Goal: Task Accomplishment & Management: Use online tool/utility

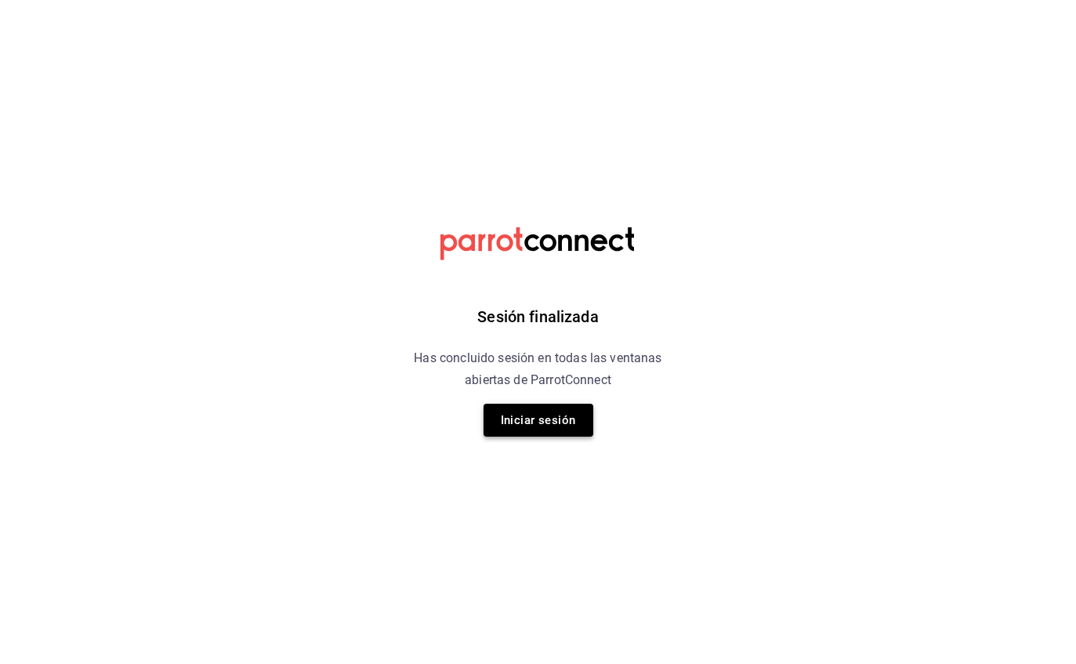
click at [555, 429] on button "Iniciar sesión" at bounding box center [538, 419] width 110 height 33
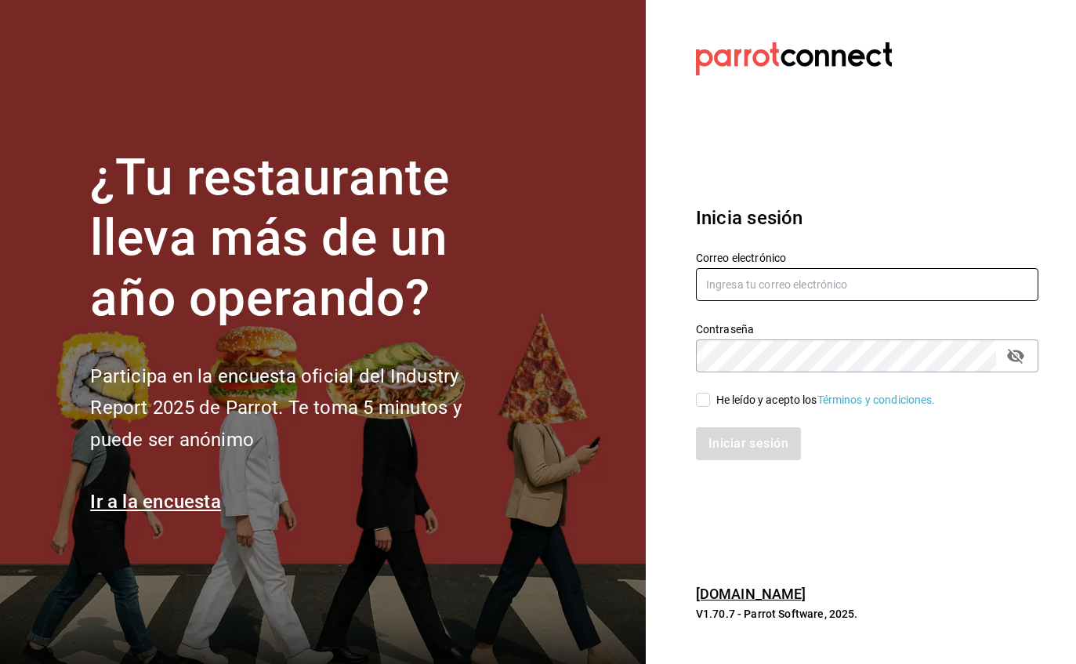
click at [809, 301] on input "text" at bounding box center [867, 284] width 342 height 33
type input "[PERSON_NAME][EMAIL_ADDRESS][PERSON_NAME][DOMAIN_NAME]"
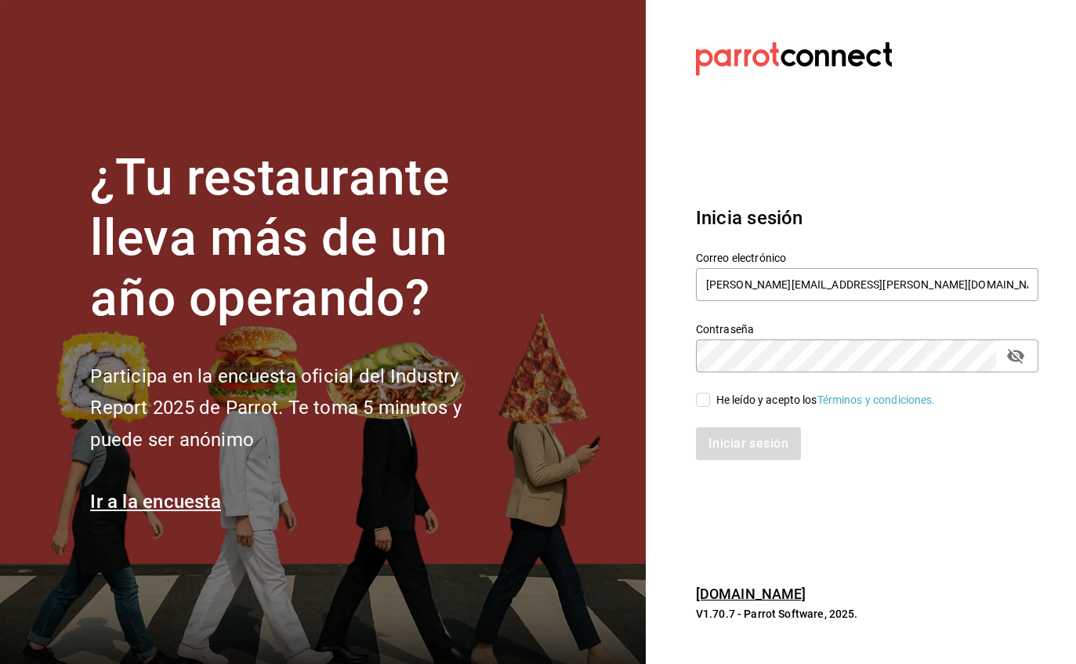
click at [704, 407] on input "He leído y acepto los Términos y condiciones." at bounding box center [703, 400] width 14 height 14
checkbox input "true"
click at [765, 460] on button "Iniciar sesión" at bounding box center [749, 443] width 107 height 33
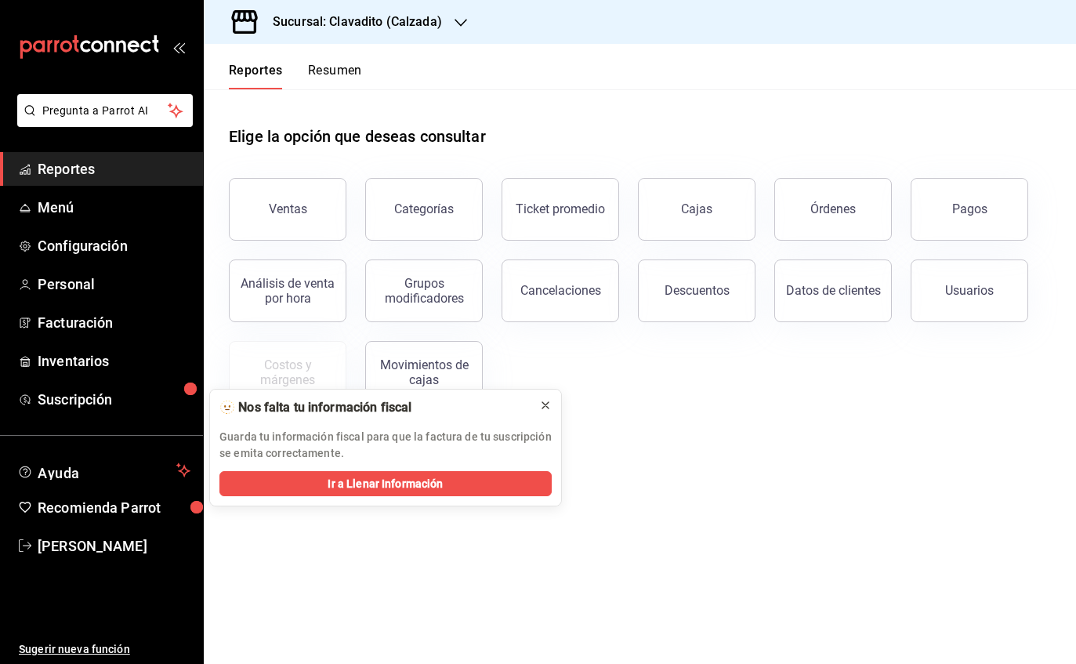
click at [540, 404] on icon at bounding box center [545, 405] width 13 height 13
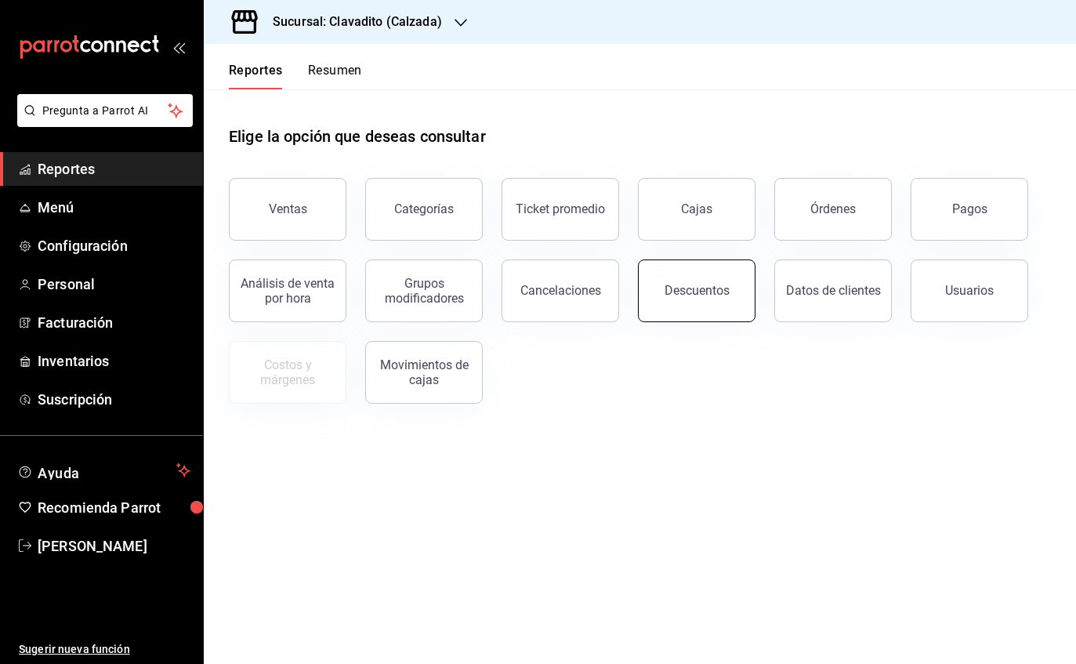
click at [693, 287] on div "Descuentos" at bounding box center [696, 290] width 65 height 15
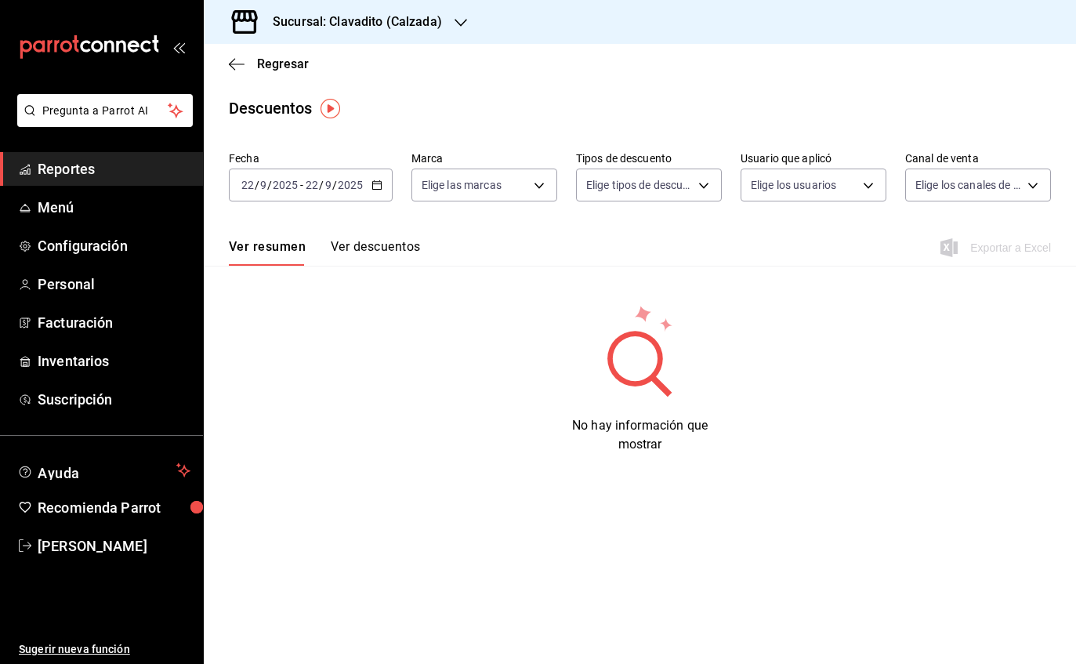
click at [278, 190] on input "2025" at bounding box center [285, 185] width 27 height 13
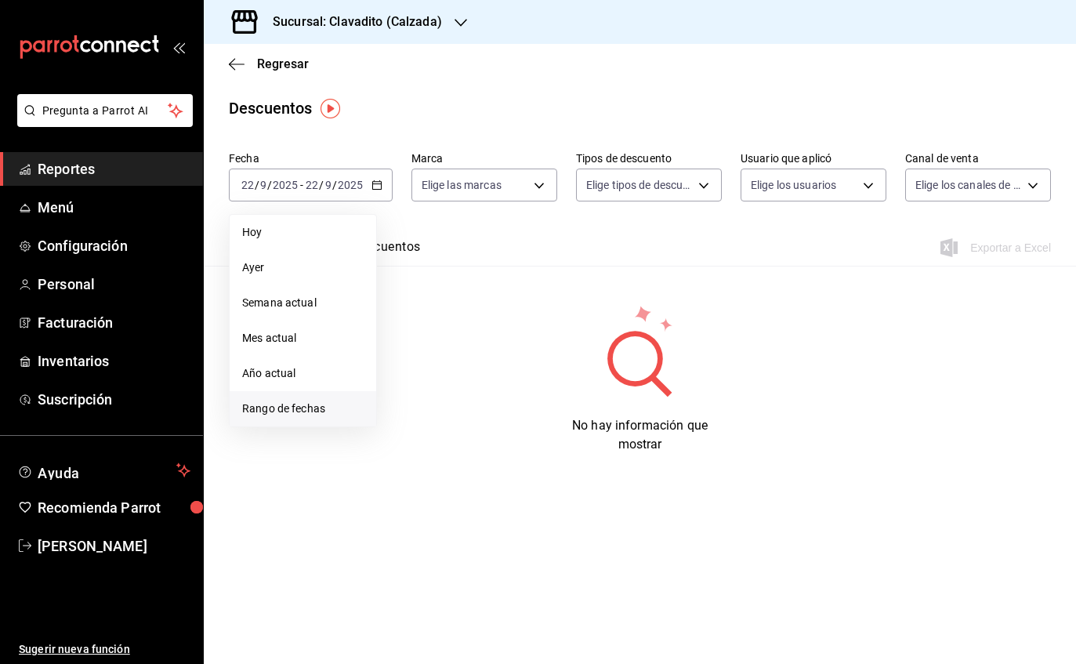
click at [262, 415] on span "Rango de fechas" at bounding box center [302, 408] width 121 height 16
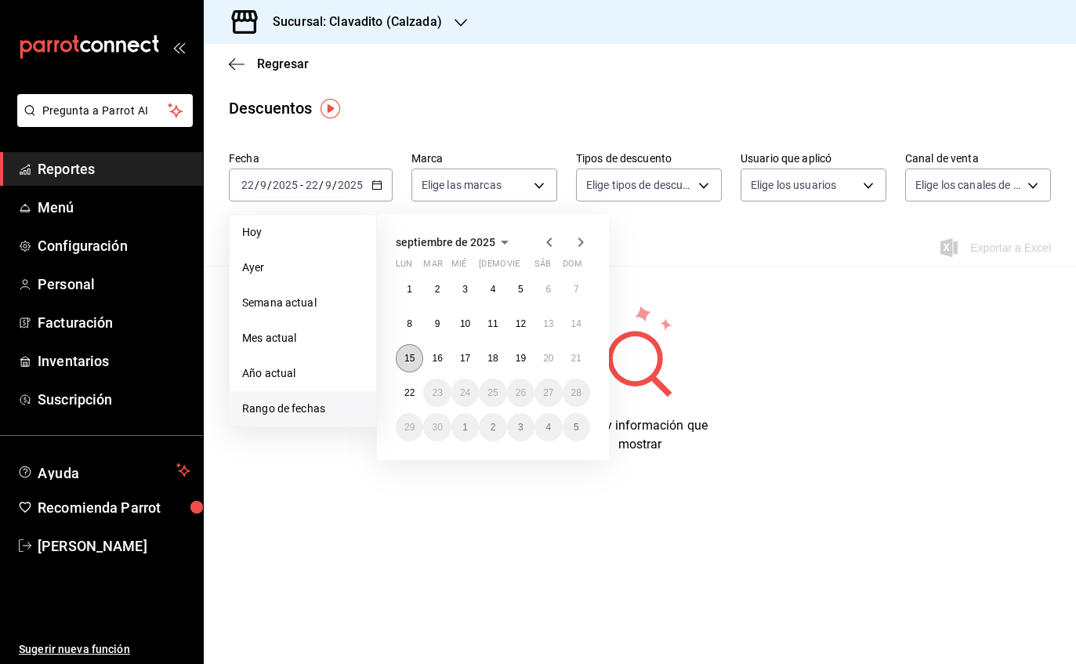
click at [400, 368] on button "15" at bounding box center [409, 358] width 27 height 28
click at [574, 360] on abbr "21" at bounding box center [576, 358] width 10 height 11
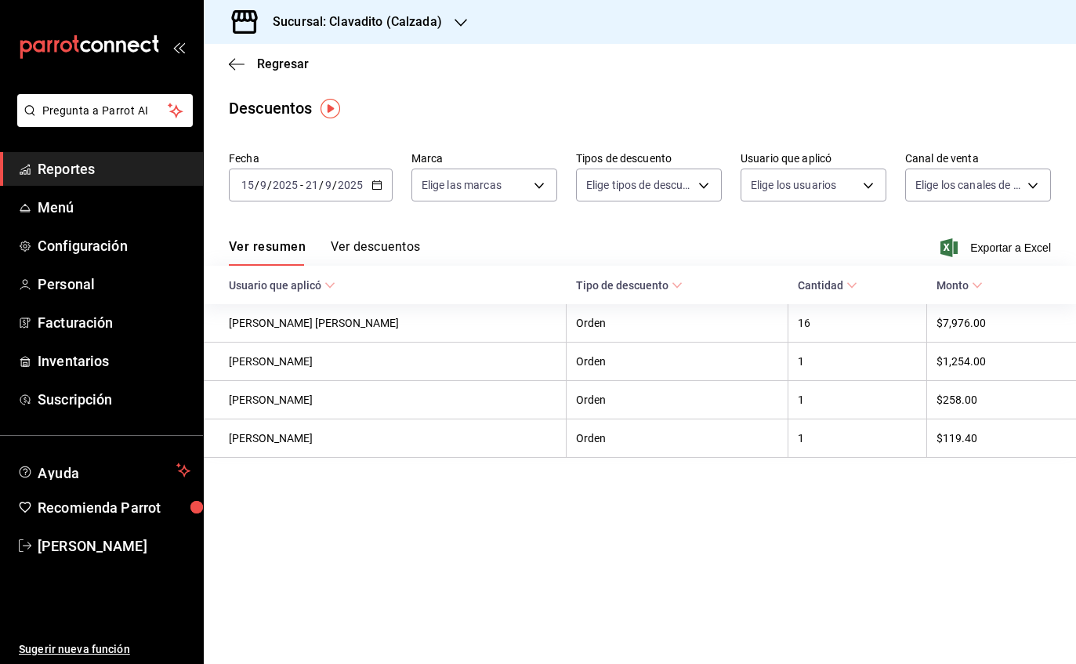
click at [353, 190] on input "2025" at bounding box center [350, 185] width 27 height 13
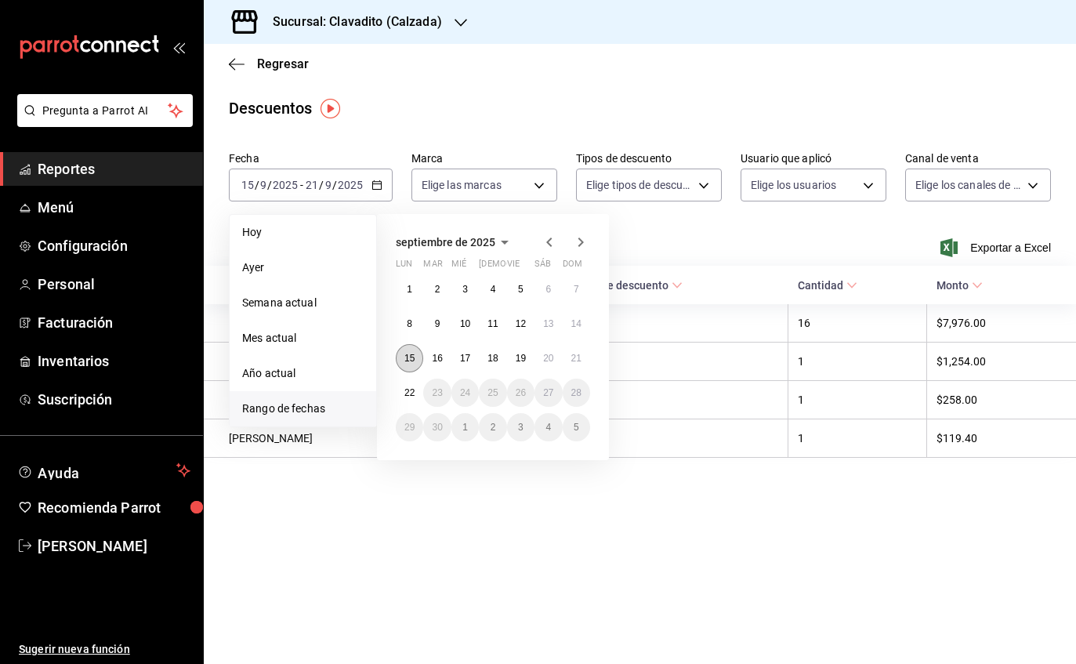
click at [407, 370] on button "15" at bounding box center [409, 358] width 27 height 28
click at [397, 390] on button "22" at bounding box center [409, 392] width 27 height 28
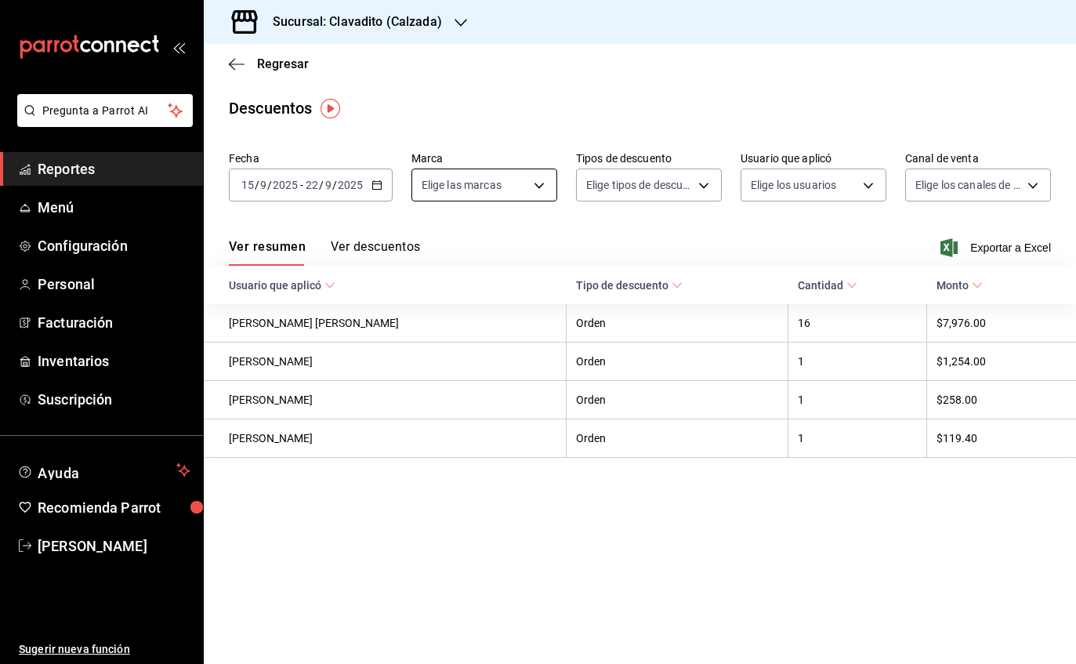
click at [482, 190] on body "Pregunta a Parrot AI Reportes Menú Configuración Personal Facturación Inventari…" at bounding box center [538, 332] width 1076 height 664
click at [425, 248] on input "checkbox" at bounding box center [428, 246] width 14 height 14
checkbox input "true"
type input "7c6329b2-7c80-4d0a-92e1-359a60270725"
checkbox input "true"
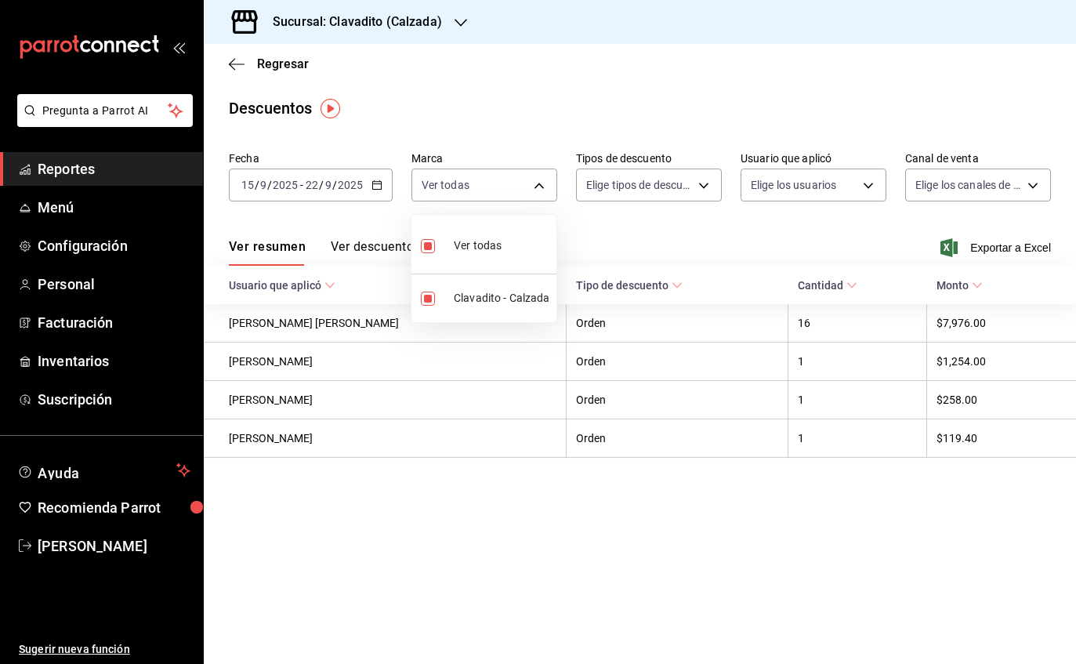
click at [649, 190] on div at bounding box center [538, 332] width 1076 height 664
click at [698, 191] on body "Pregunta a Parrot AI Reportes Menú Configuración Personal Facturación Inventari…" at bounding box center [538, 332] width 1076 height 664
click at [653, 233] on span "Orden" at bounding box center [666, 237] width 103 height 16
type input "ORDER"
checkbox input "true"
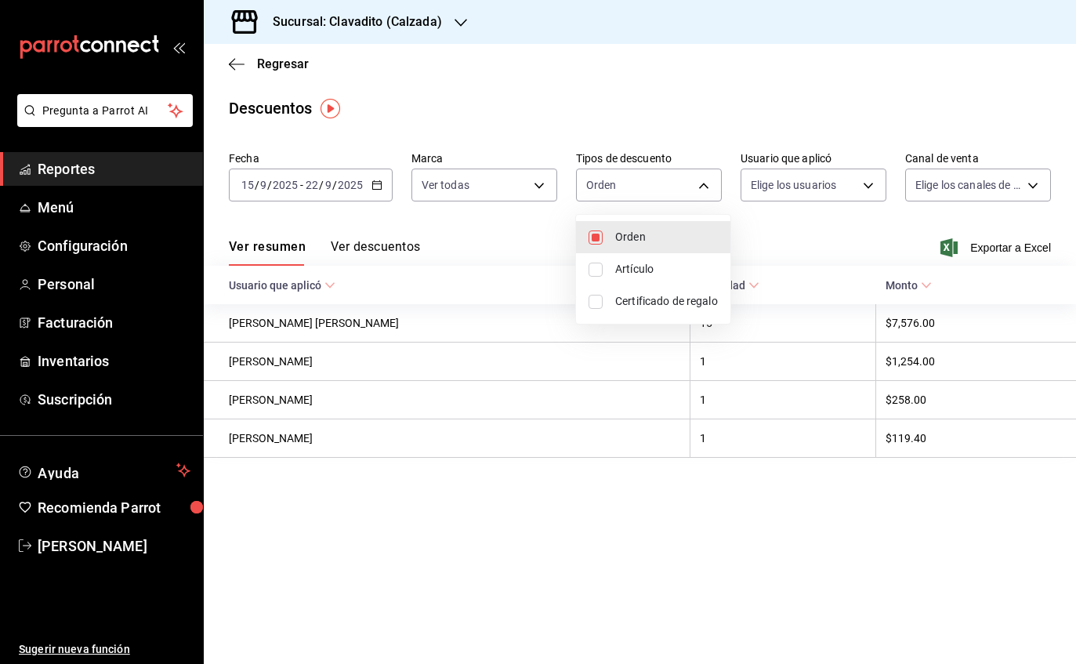
click at [602, 262] on icon at bounding box center [595, 269] width 14 height 14
click at [602, 262] on input "checkbox" at bounding box center [595, 269] width 14 height 14
checkbox input "false"
type input "ORDER"
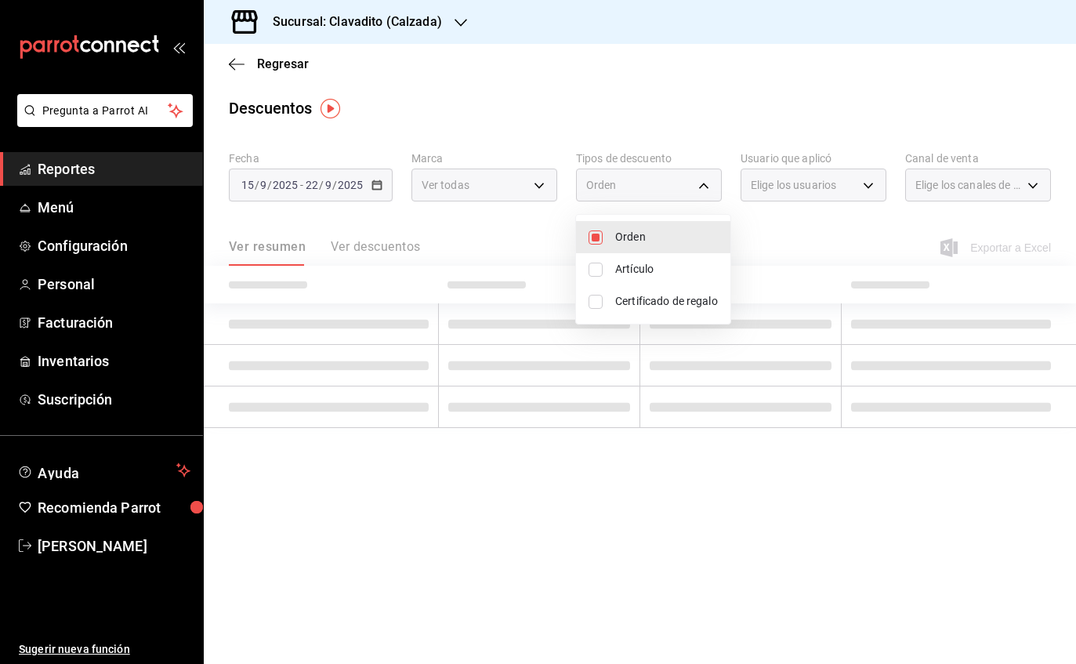
click at [599, 299] on input "checkbox" at bounding box center [595, 302] width 14 height 14
checkbox input "true"
type input "ORDER,CARD_REWARD"
click at [602, 269] on input "checkbox" at bounding box center [595, 269] width 14 height 14
checkbox input "true"
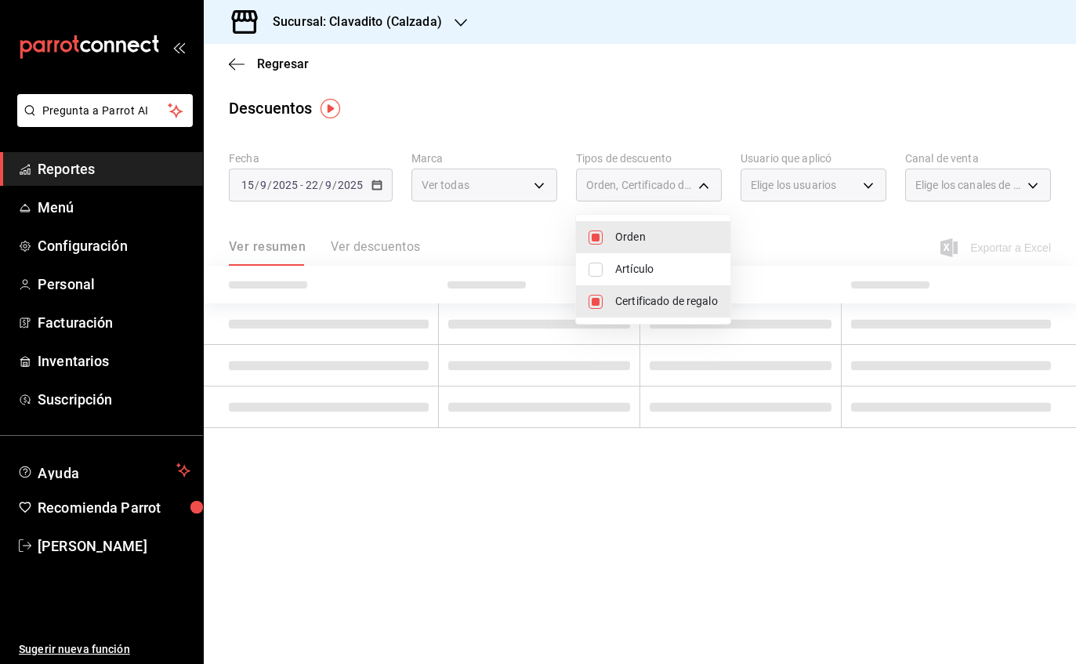
type input "ORDER,CARD_REWARD,ORDER_ITEM"
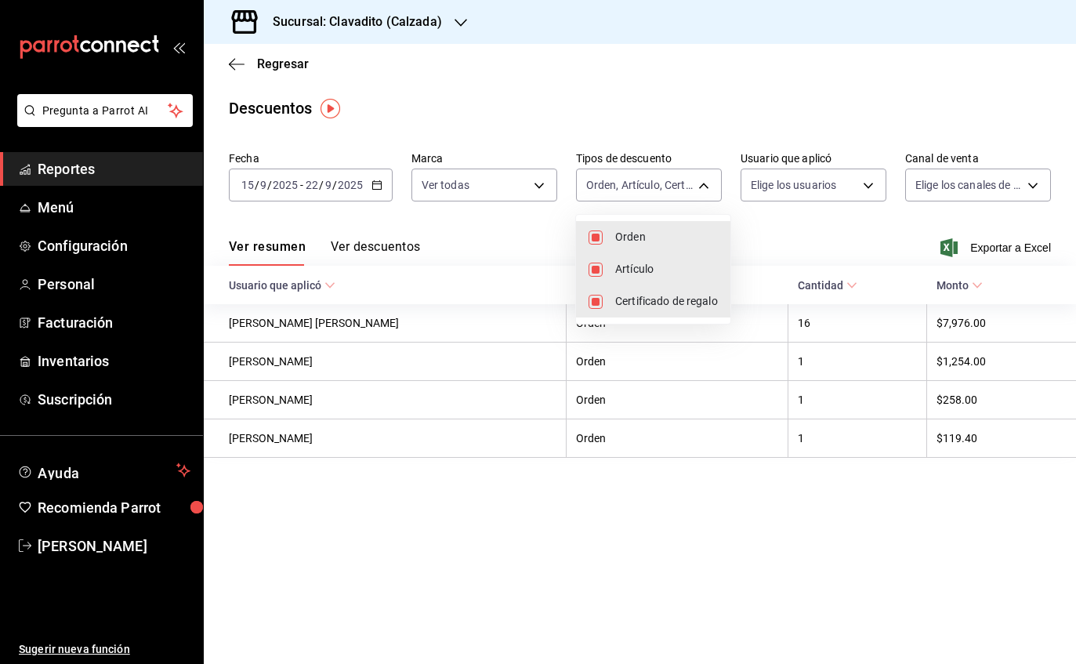
click at [850, 192] on div at bounding box center [538, 332] width 1076 height 664
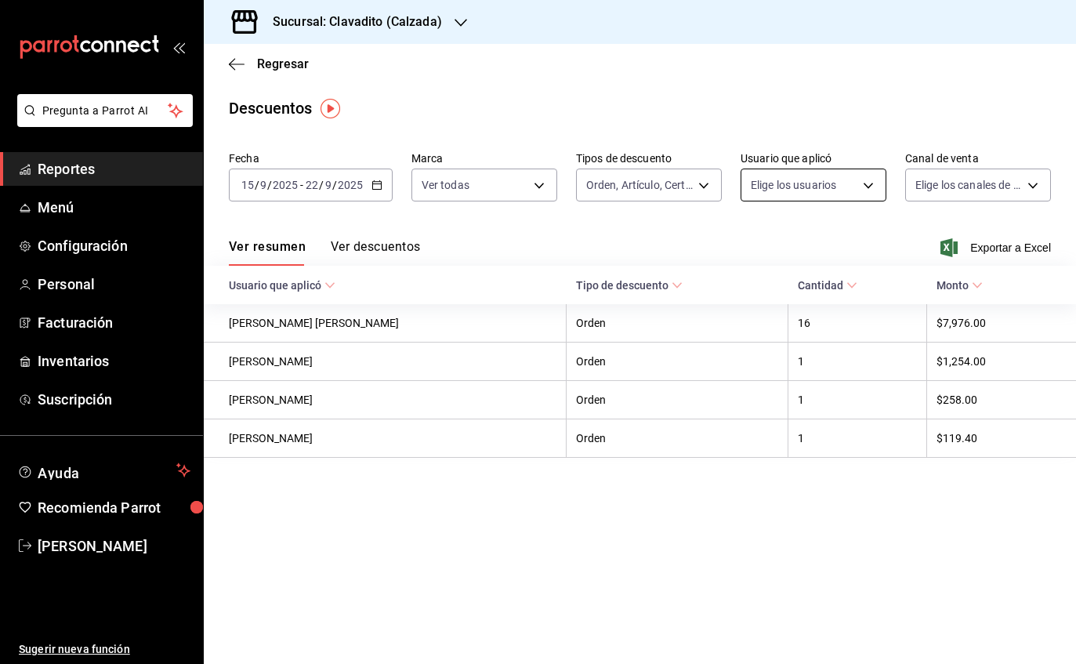
click at [848, 190] on body "Pregunta a Parrot AI Reportes Menú Configuración Personal Facturación Inventari…" at bounding box center [538, 332] width 1076 height 664
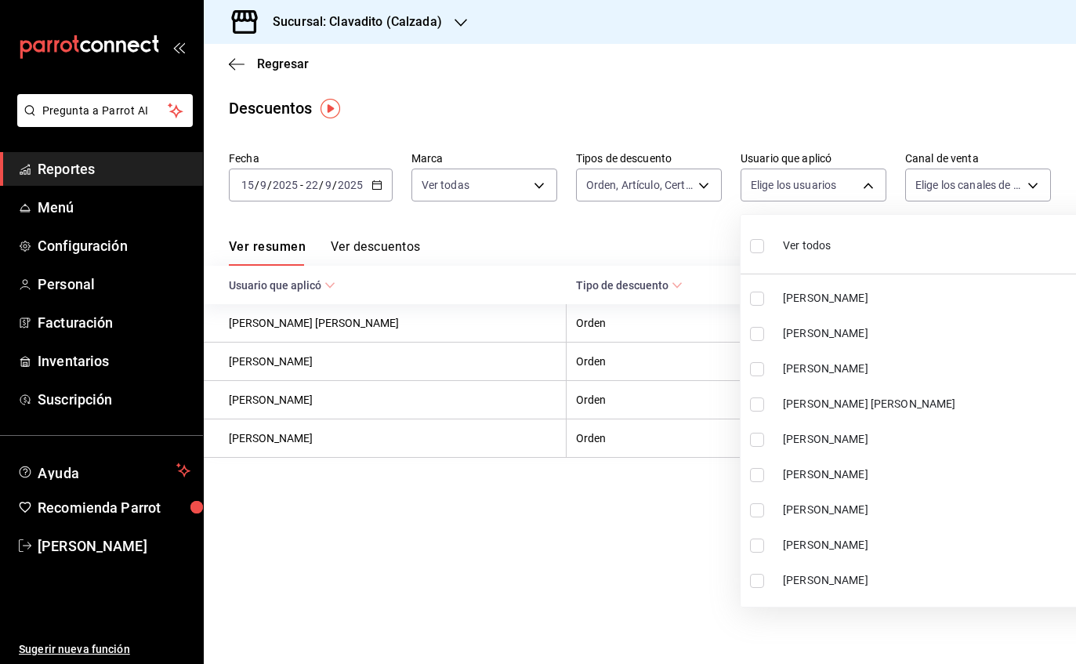
click at [761, 242] on input "checkbox" at bounding box center [757, 246] width 14 height 14
checkbox input "true"
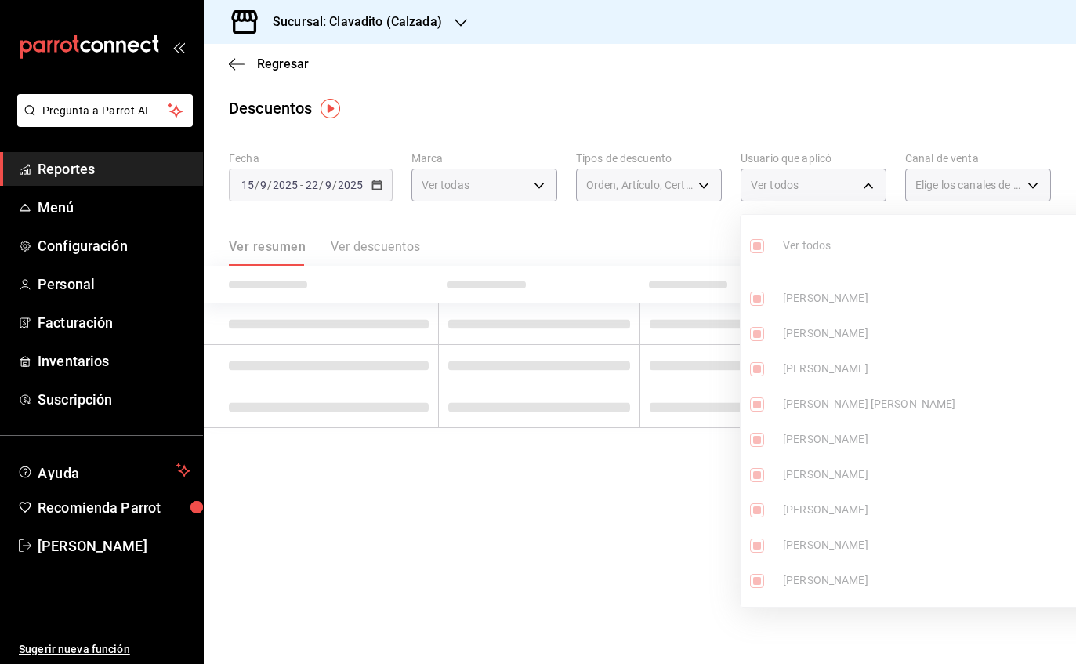
type input "cad61d65-d366-498f-912f-95c9e6df5e82,00b7632e-55f8-49a2-b18e-06421bfefc8e,cd038…"
checkbox input "true"
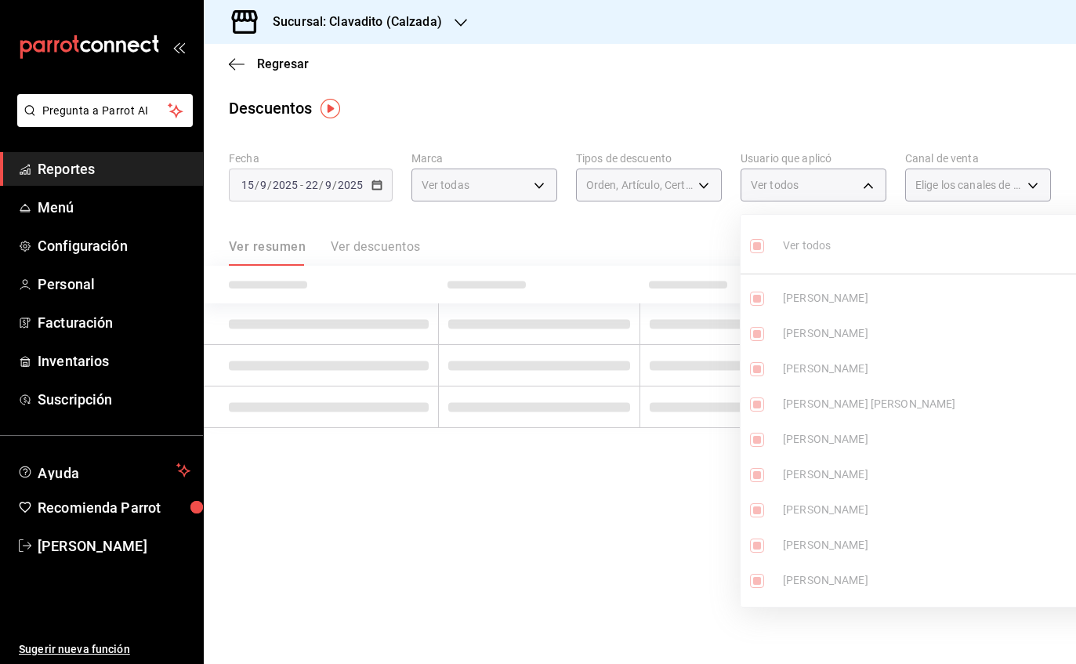
checkbox input "true"
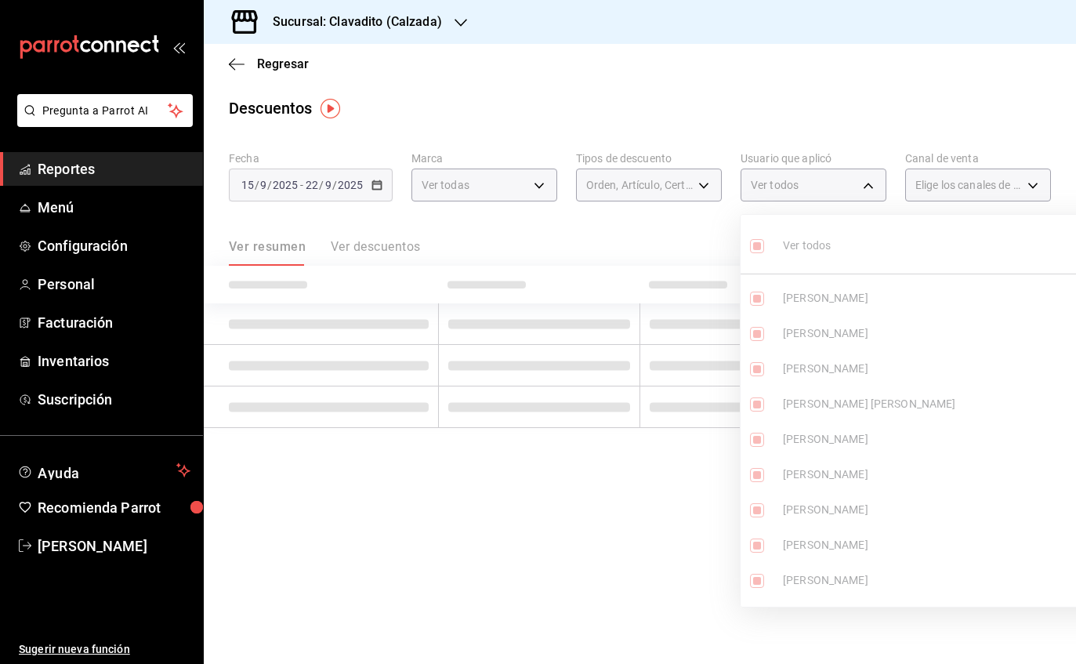
checkbox input "true"
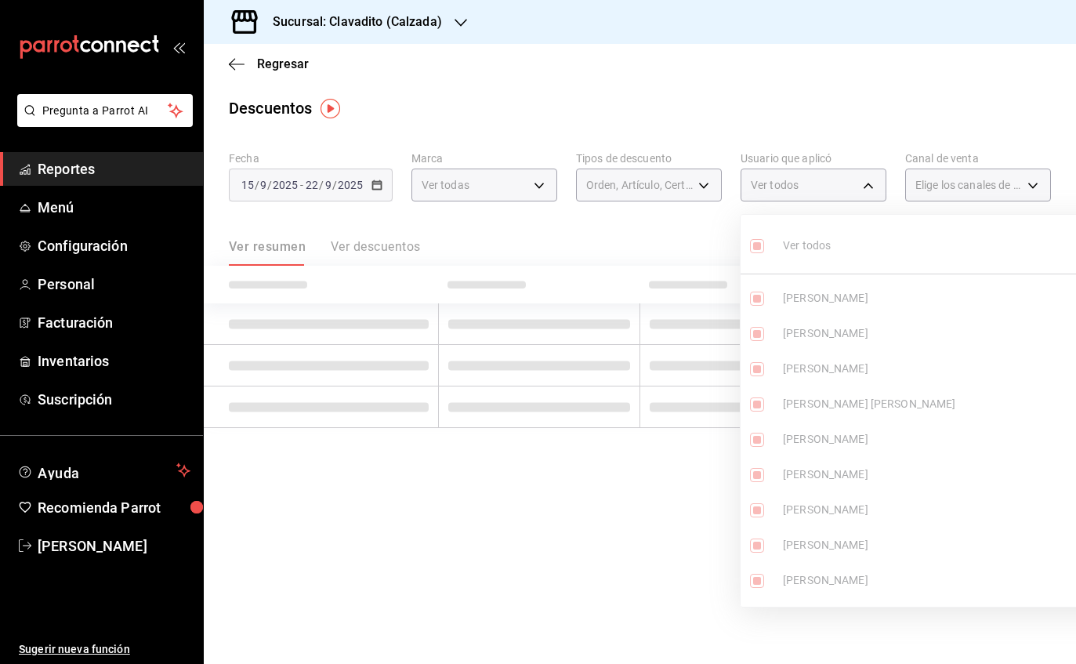
checkbox input "true"
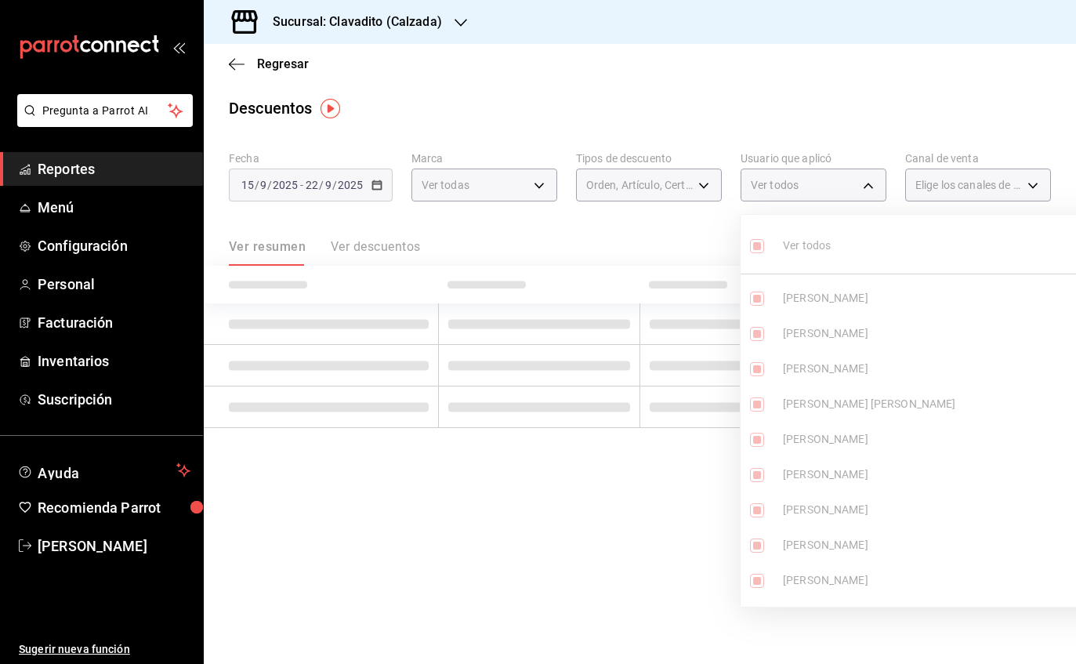
checkbox input "true"
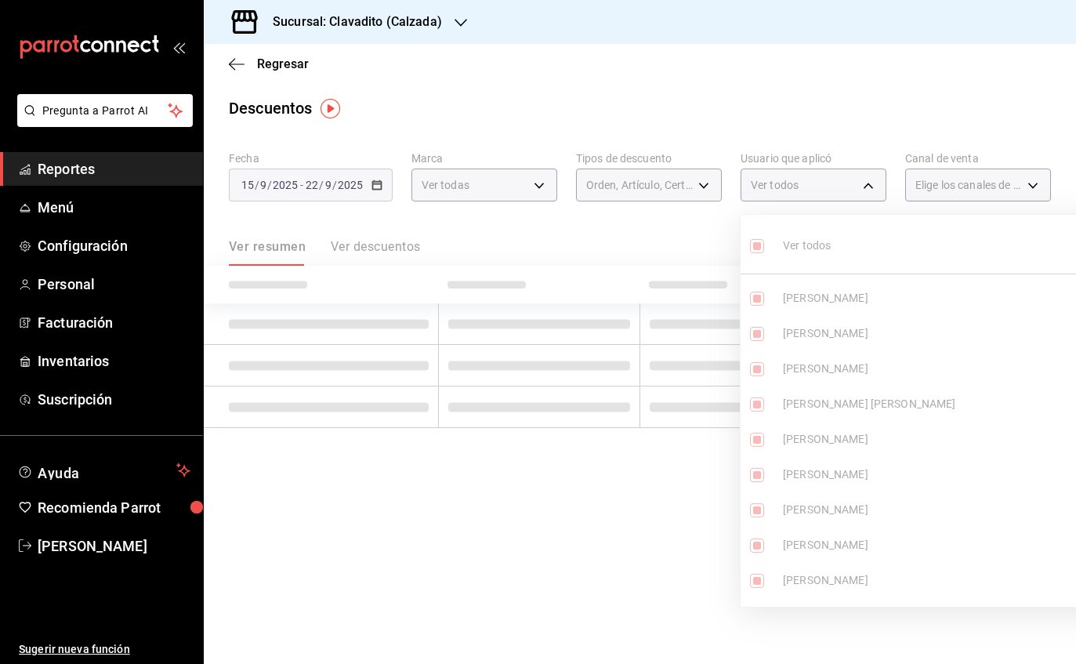
checkbox input "true"
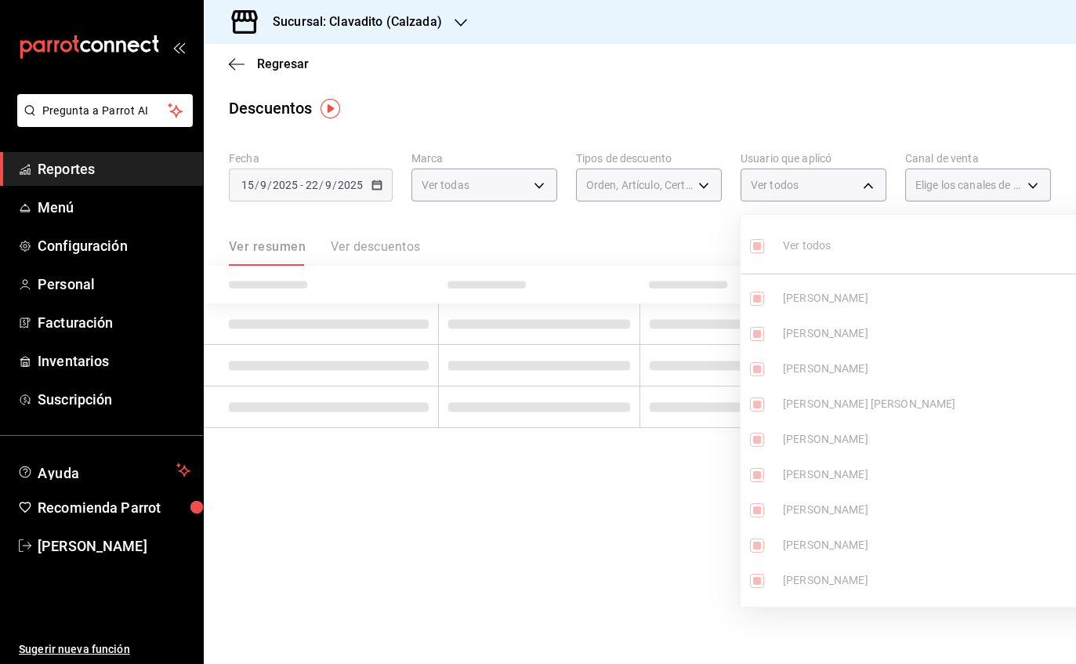
checkbox input "true"
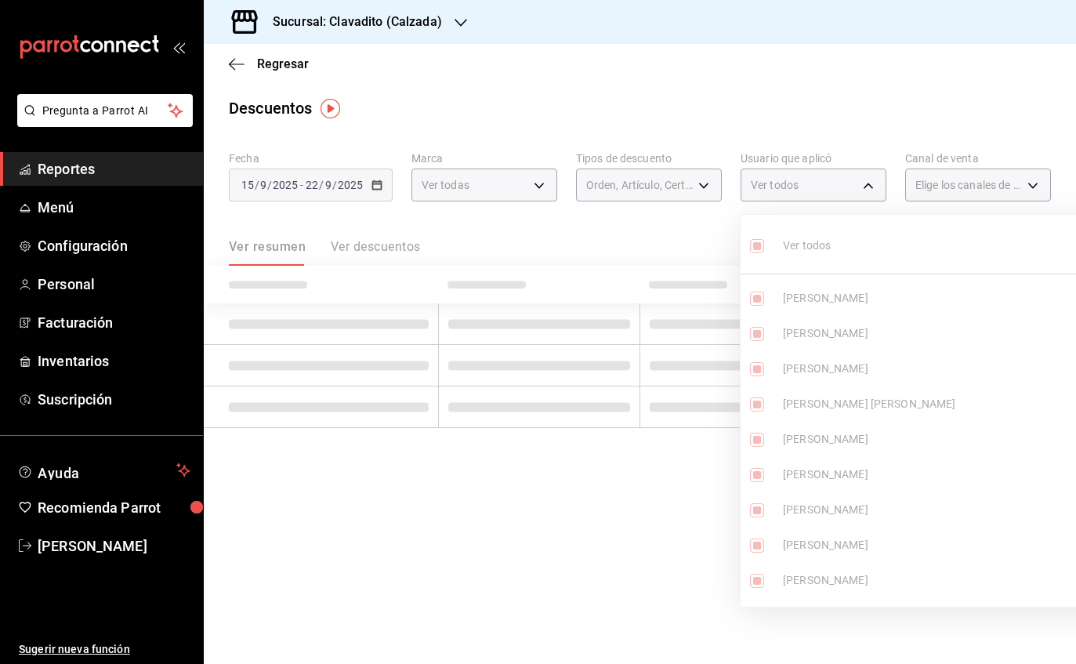
checkbox input "true"
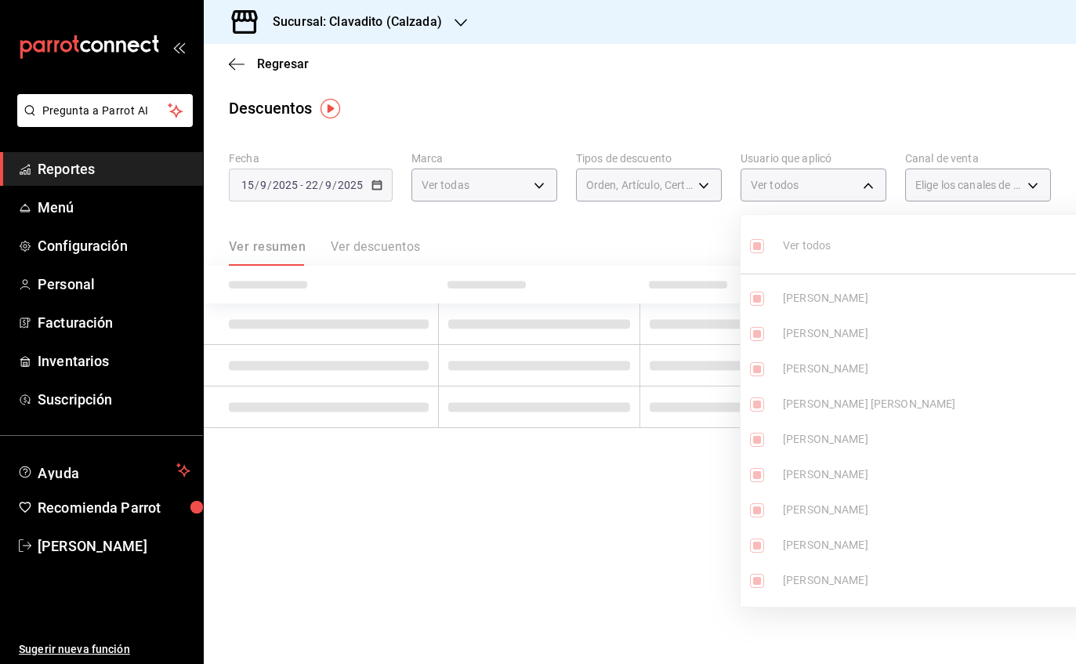
checkbox input "true"
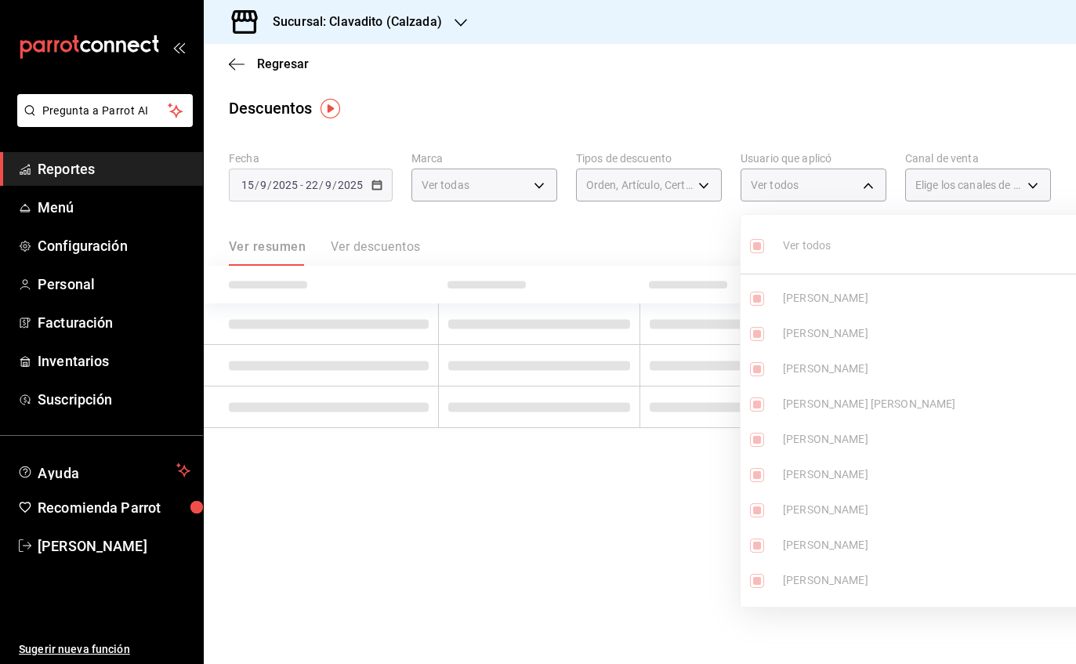
checkbox input "true"
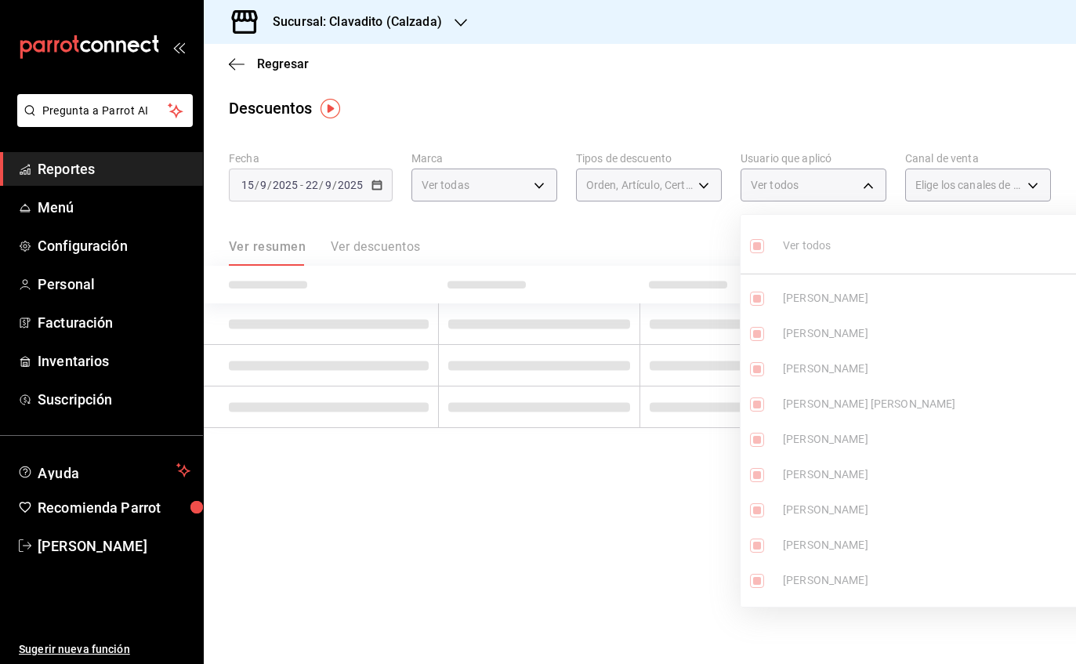
checkbox input "true"
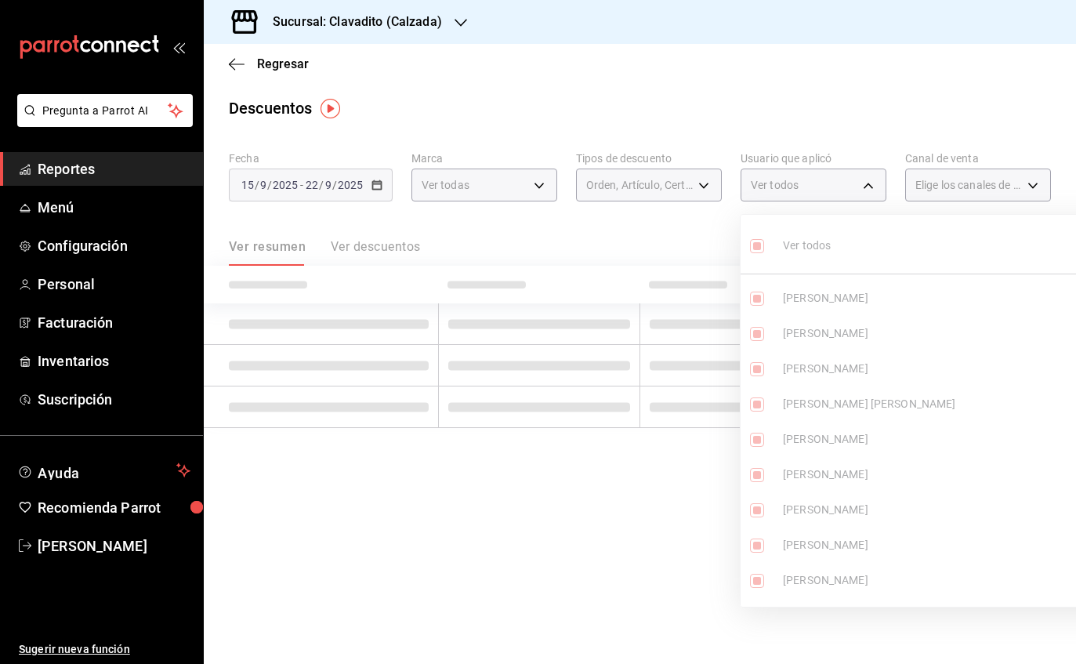
checkbox input "true"
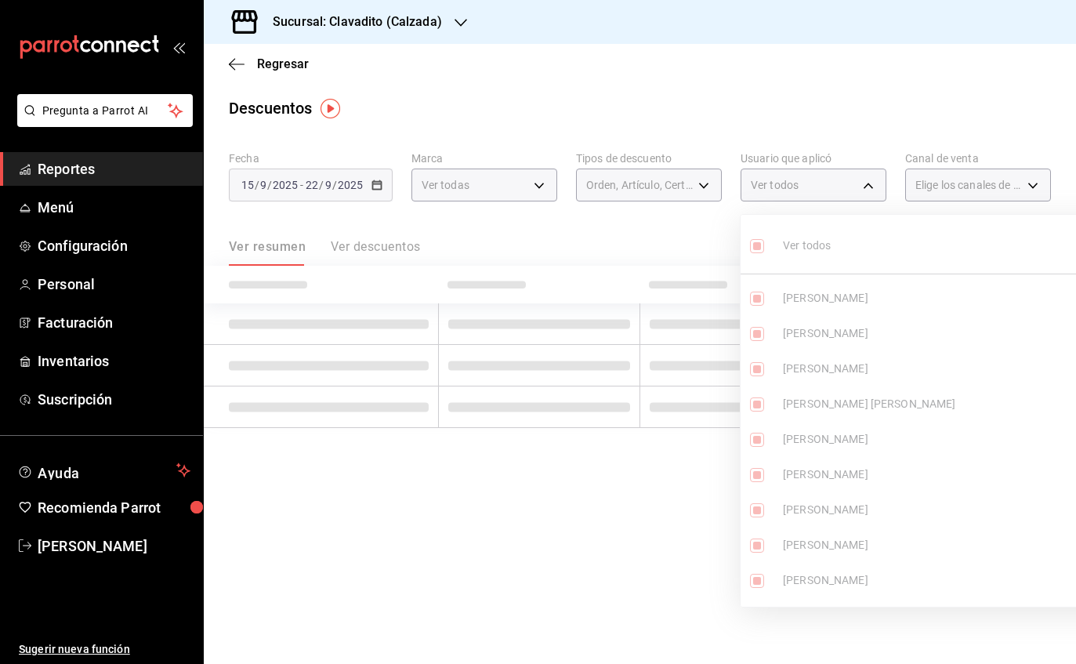
checkbox input "true"
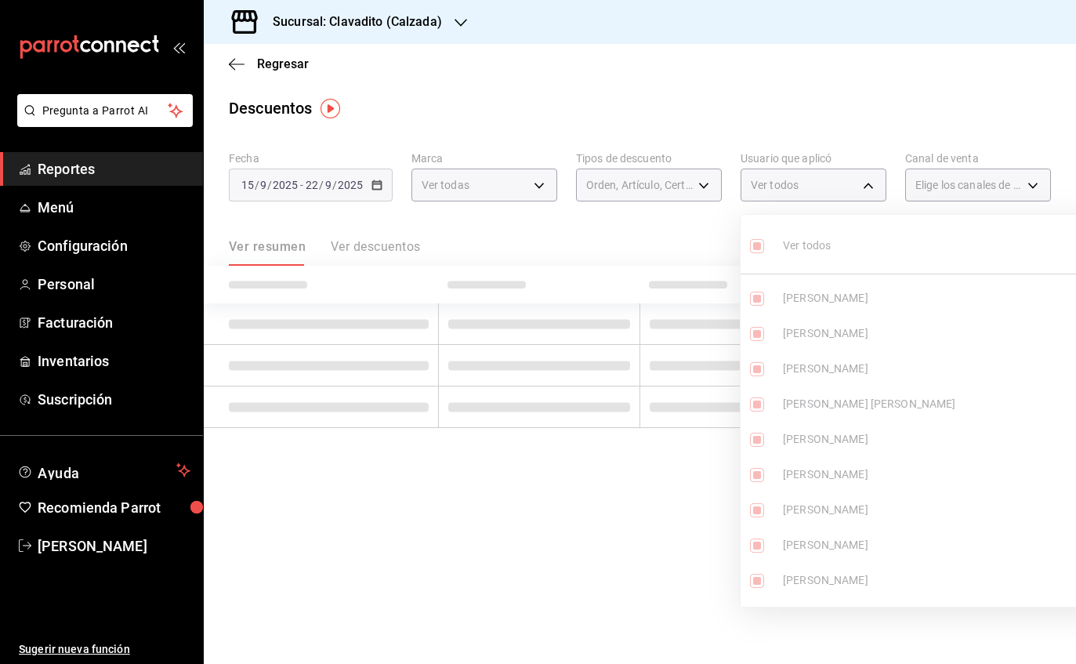
checkbox input "true"
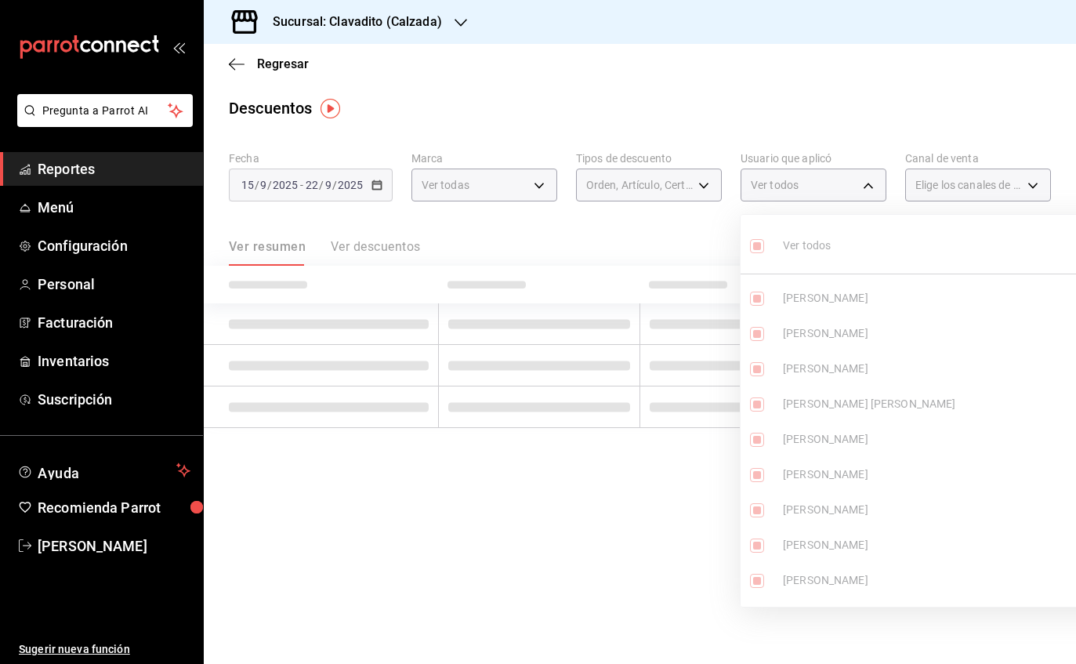
checkbox input "true"
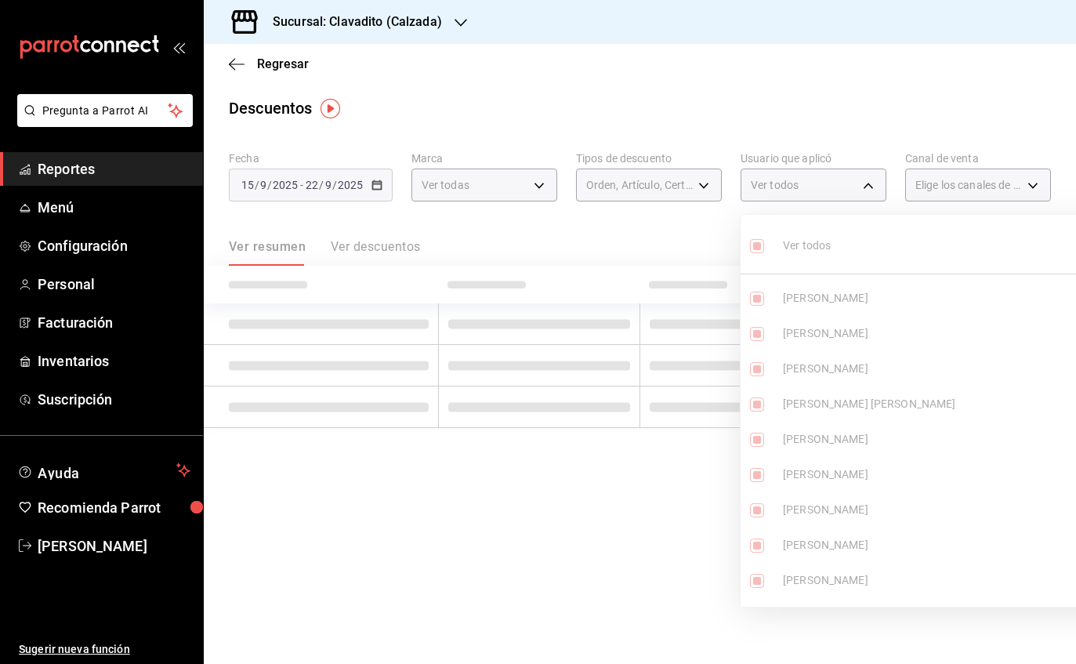
checkbox input "true"
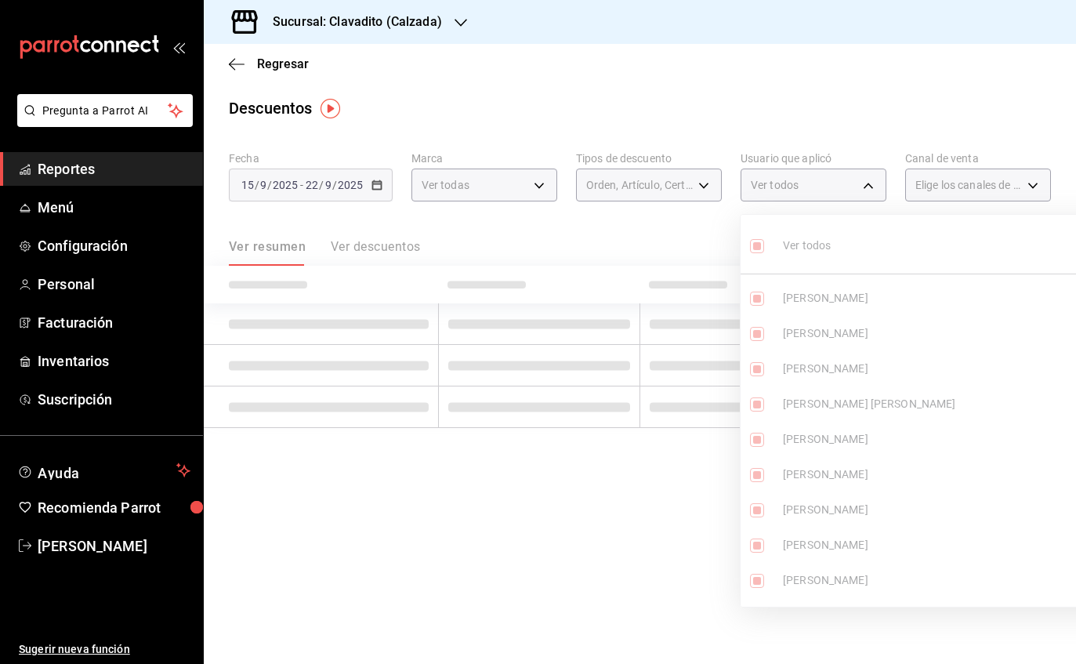
checkbox input "true"
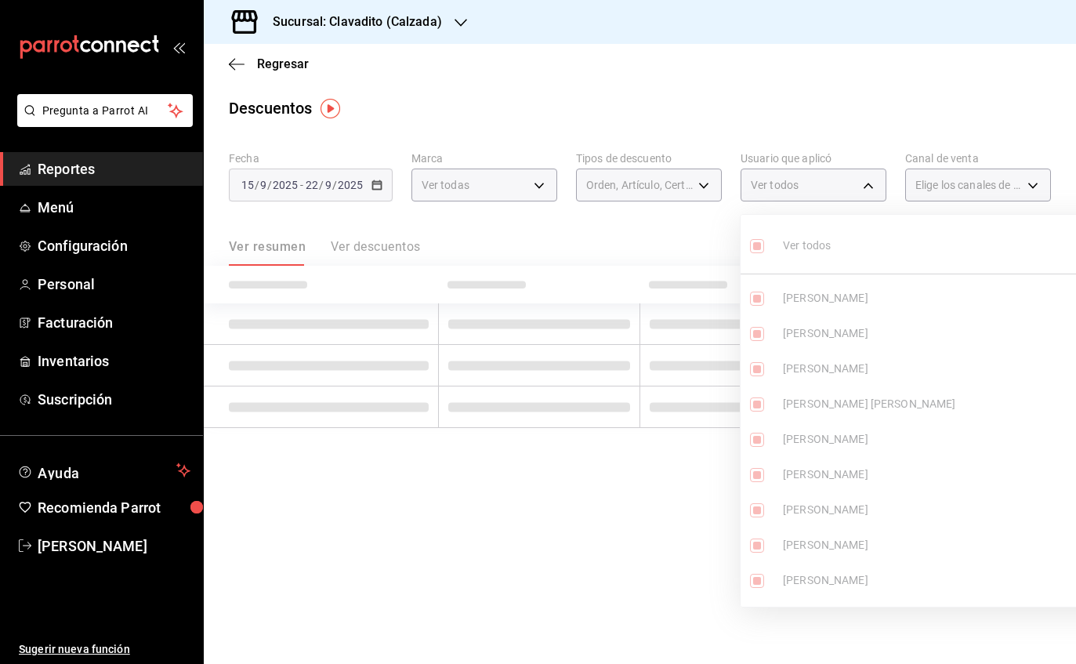
checkbox input "true"
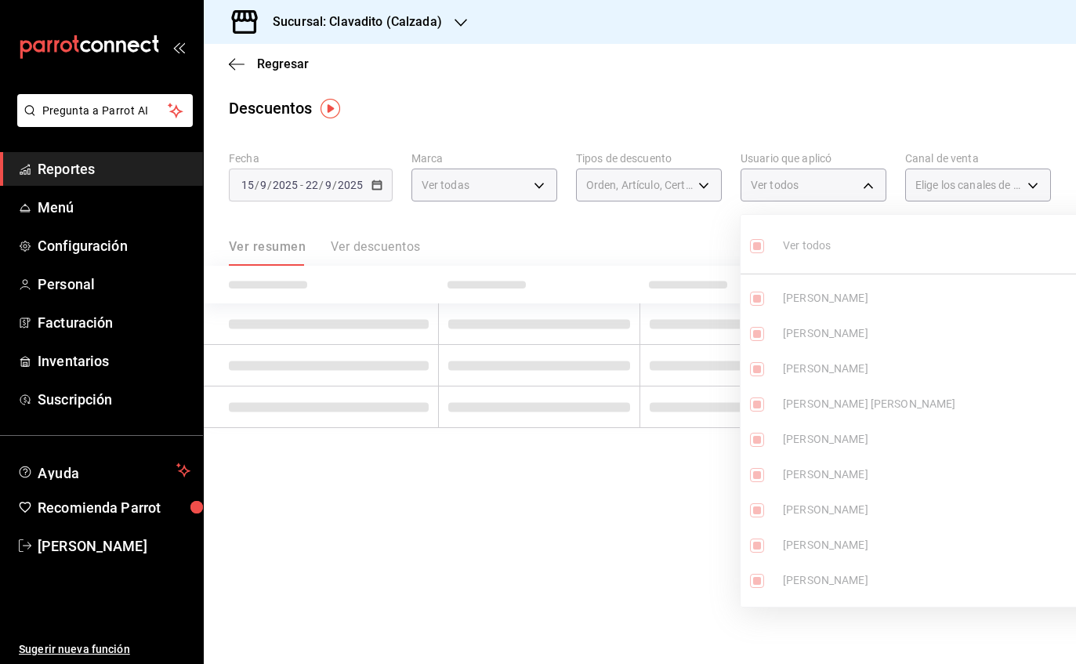
checkbox input "true"
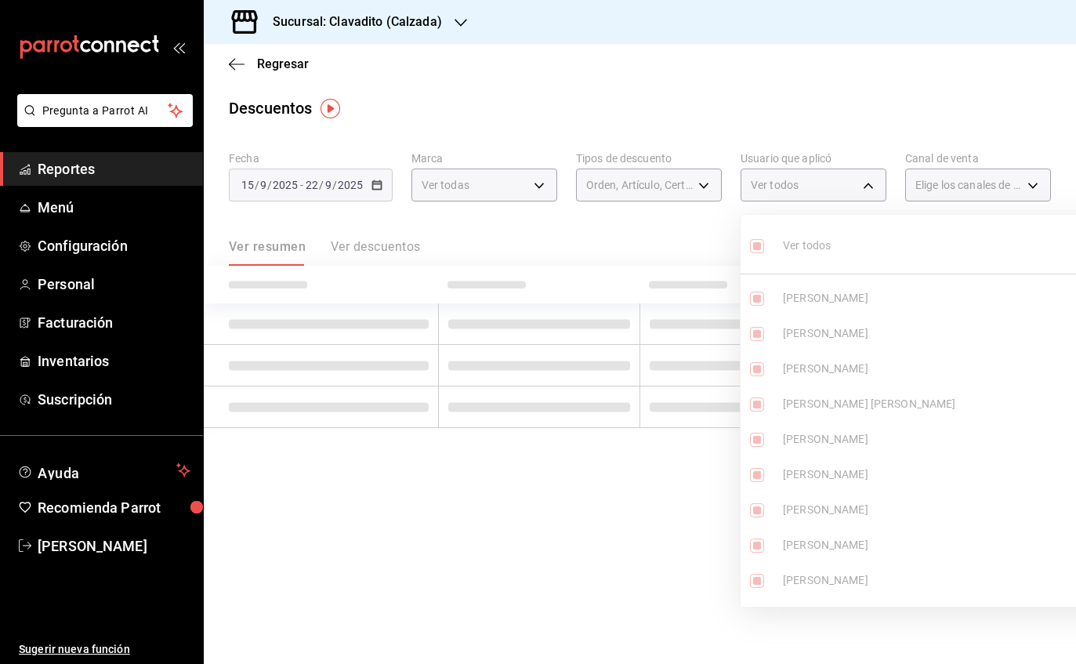
checkbox input "true"
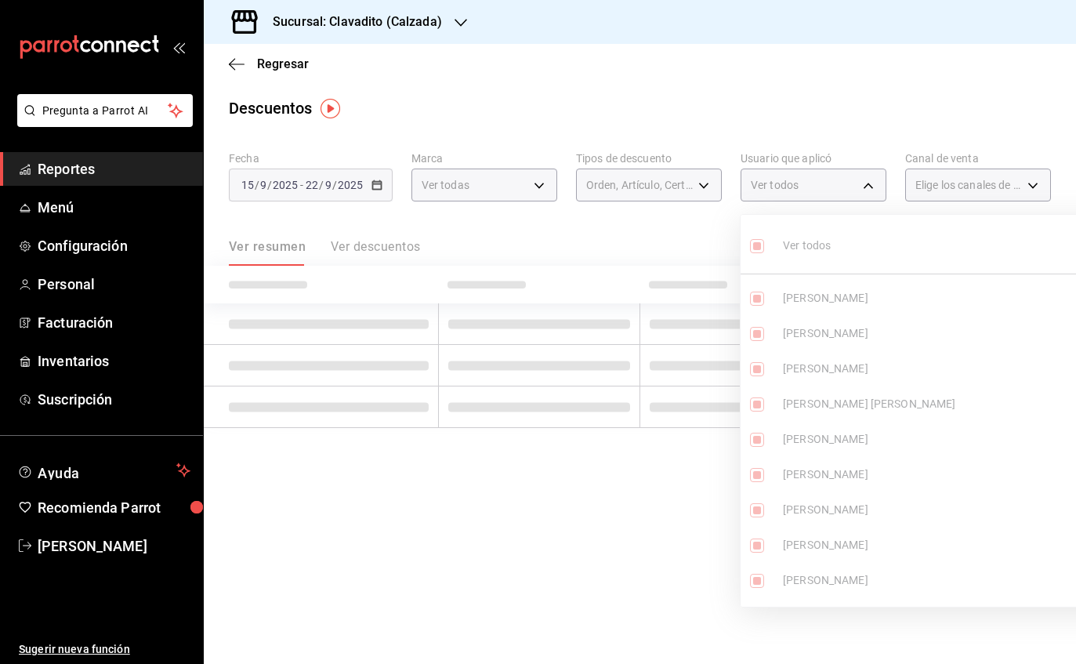
checkbox input "true"
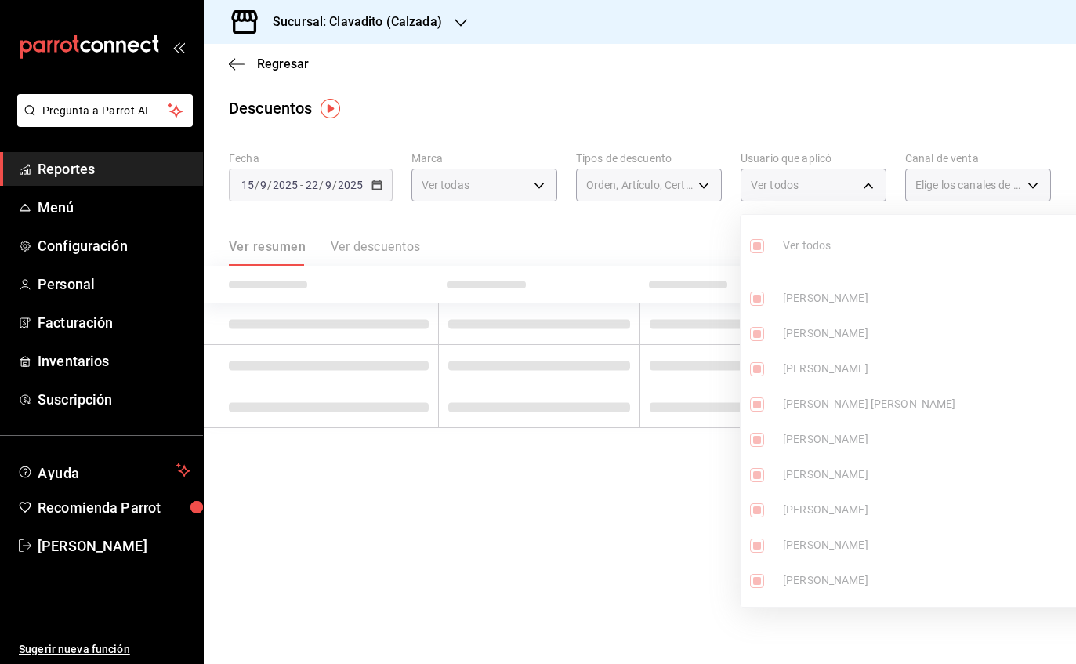
checkbox input "true"
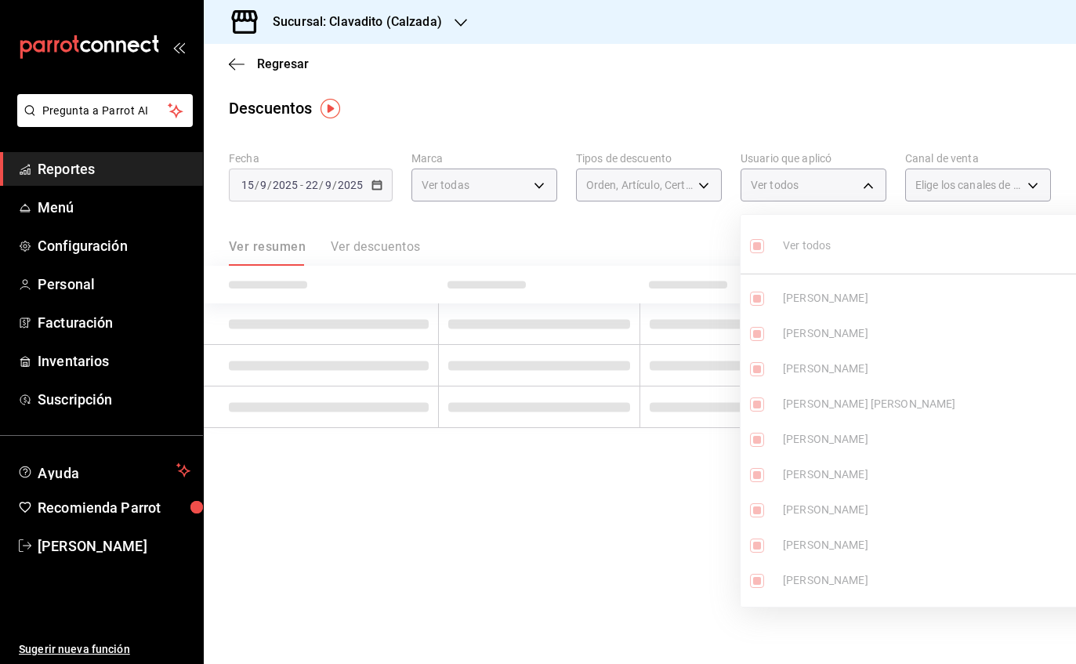
checkbox input "true"
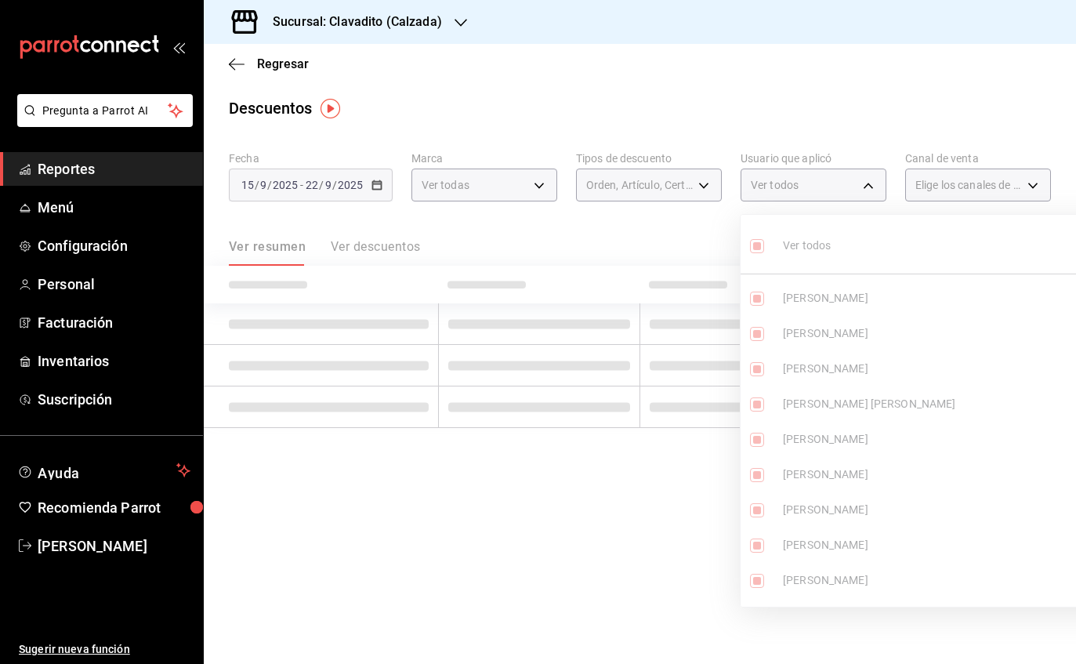
checkbox input "true"
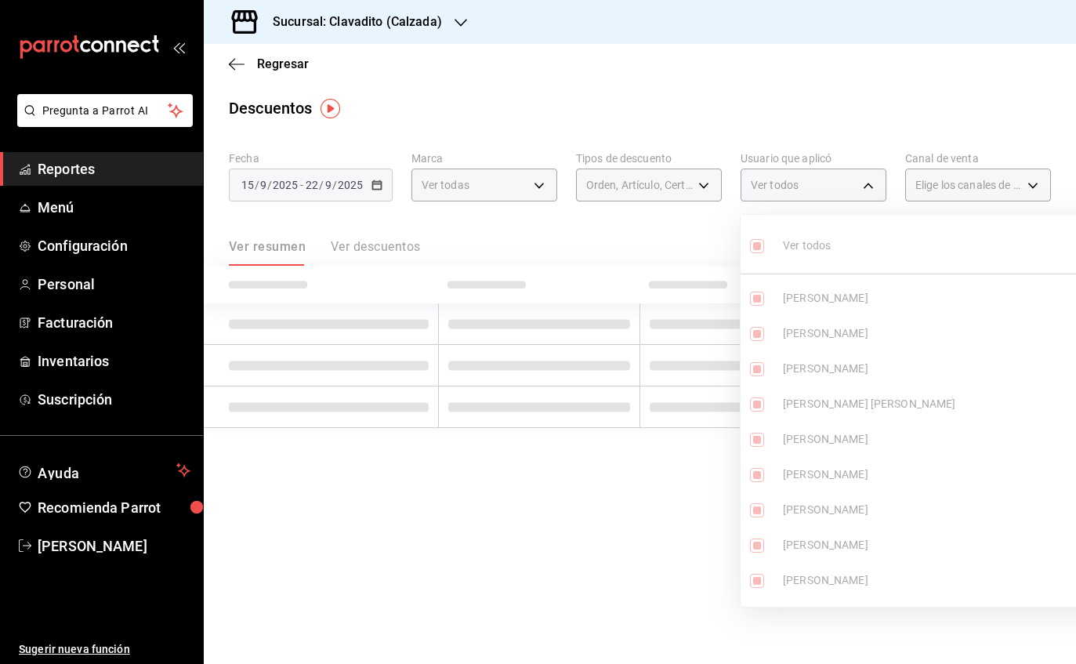
checkbox input "true"
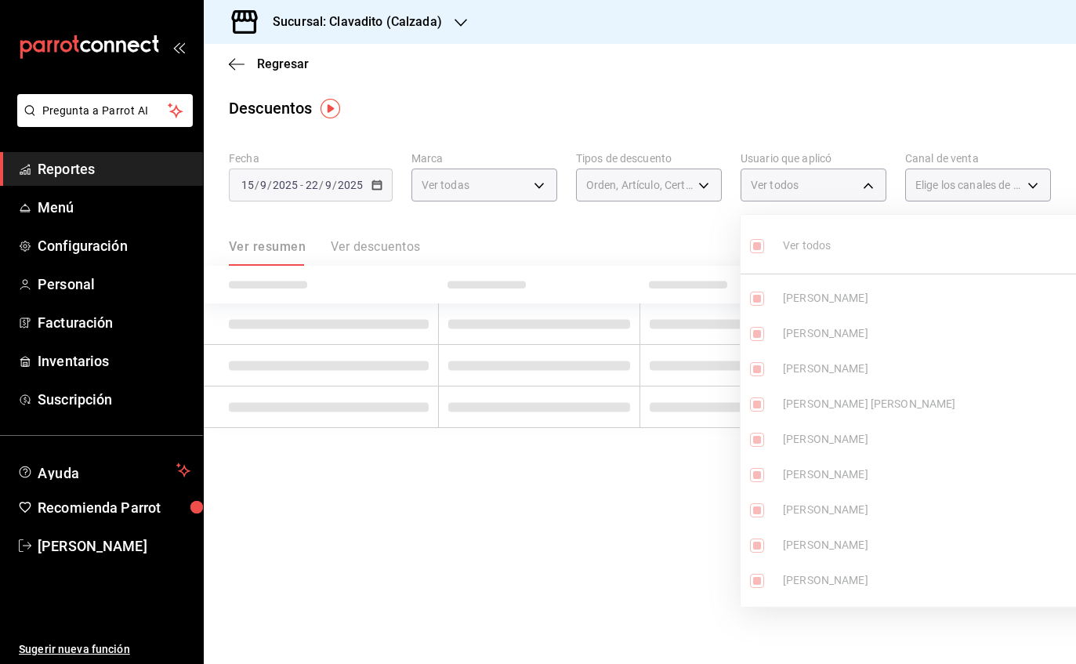
checkbox input "true"
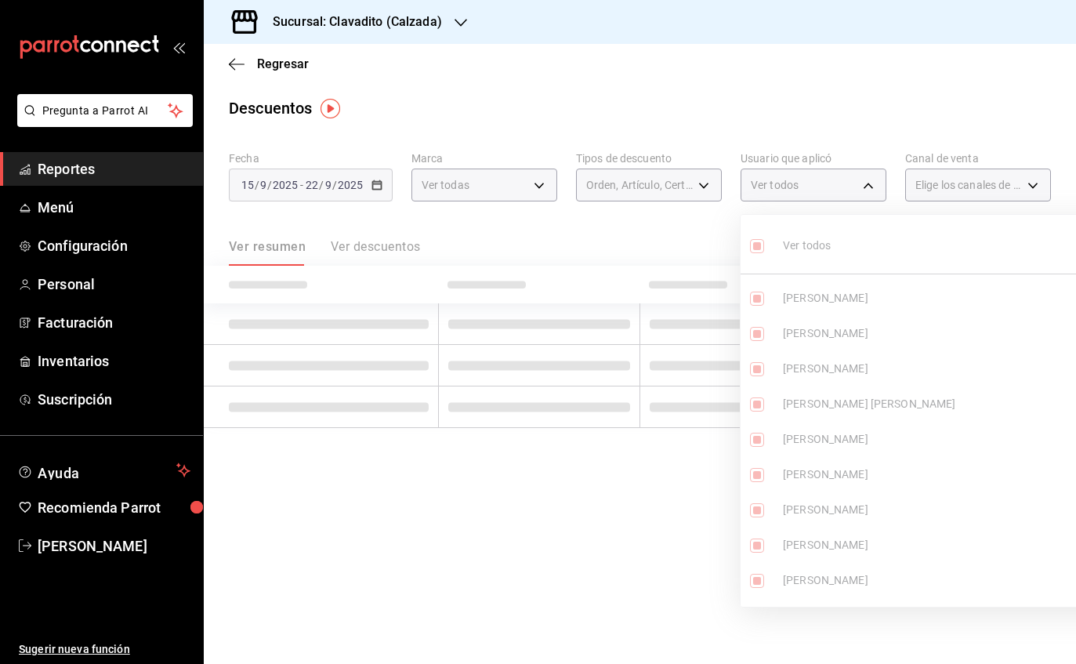
checkbox input "true"
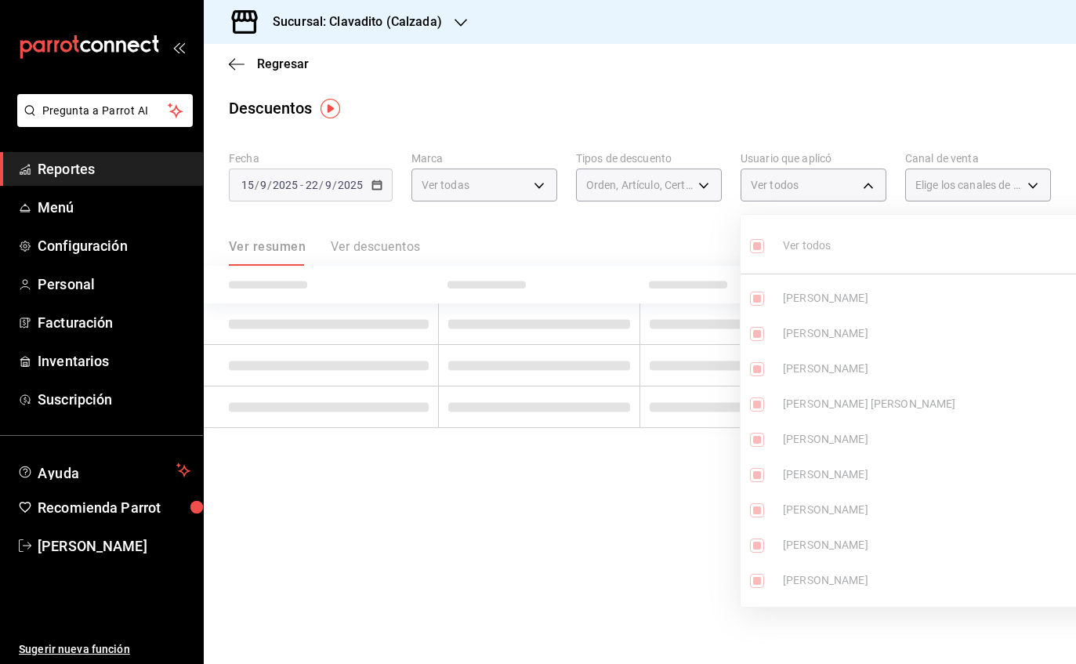
checkbox input "true"
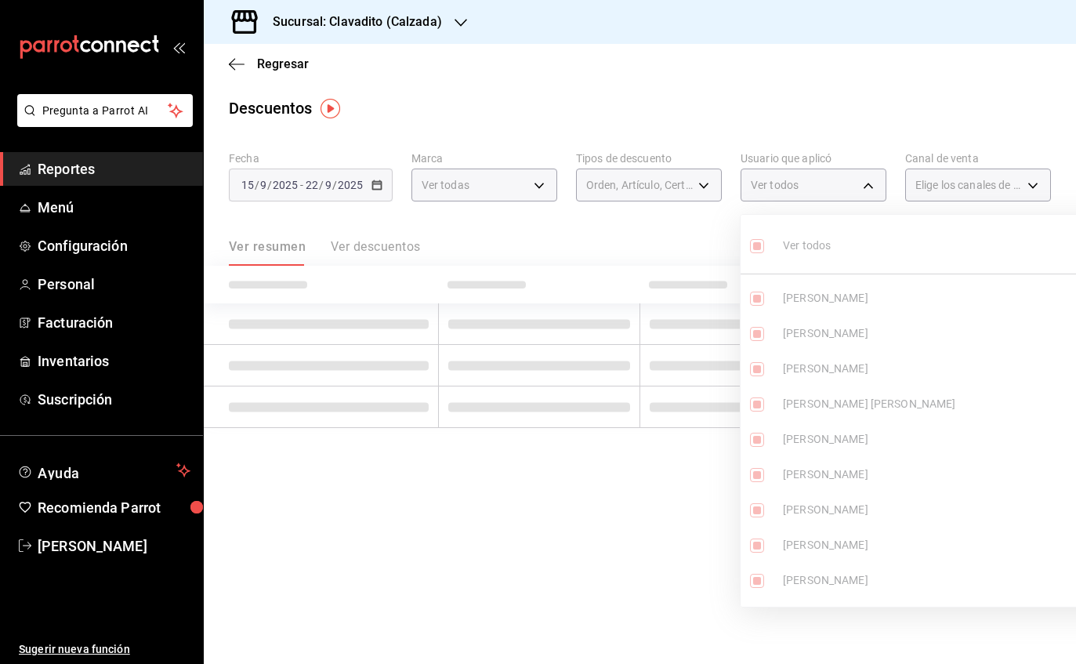
checkbox input "true"
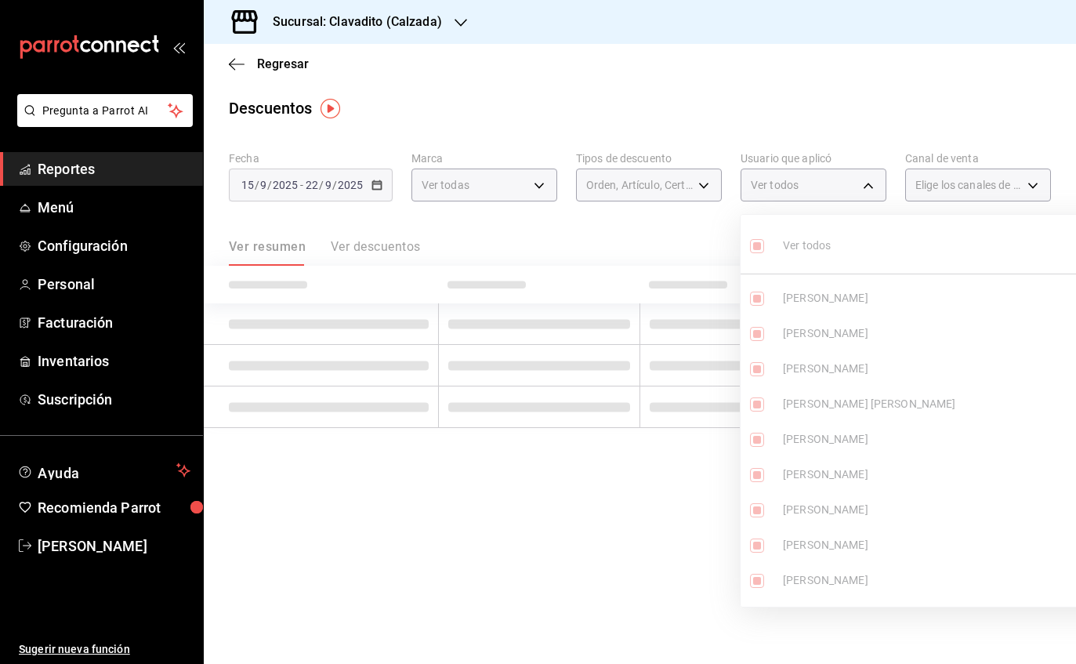
checkbox input "true"
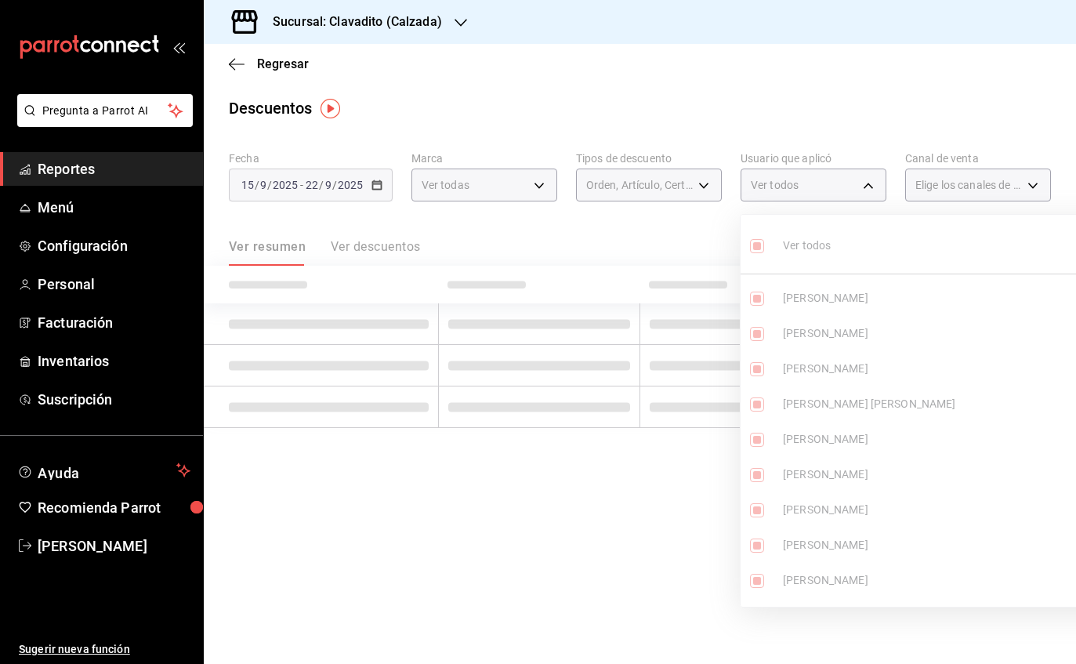
checkbox input "true"
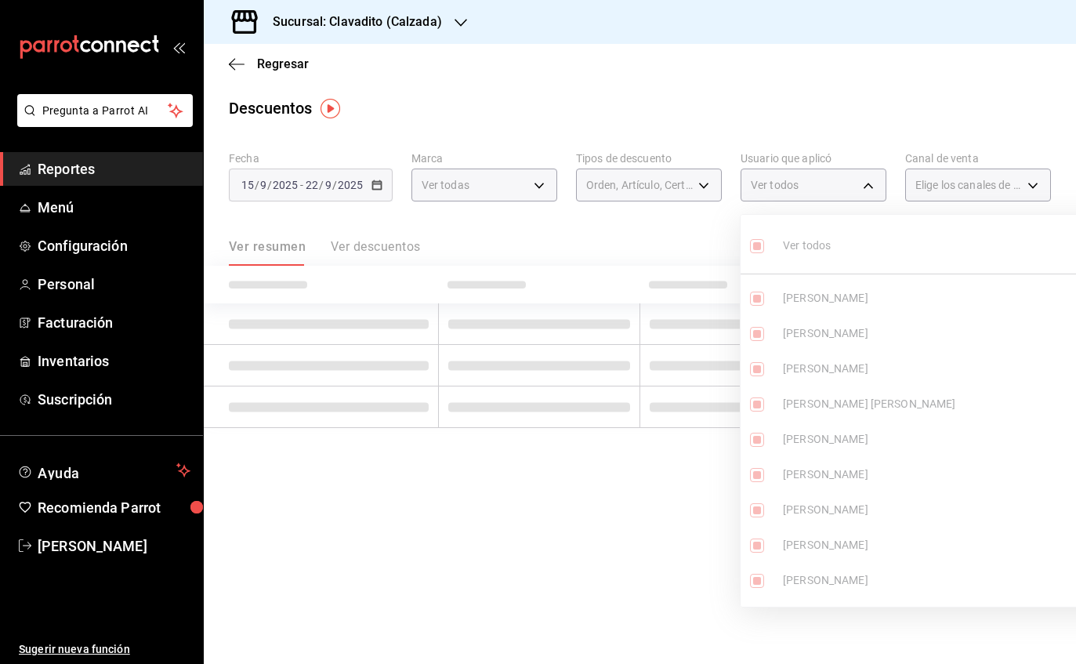
checkbox input "true"
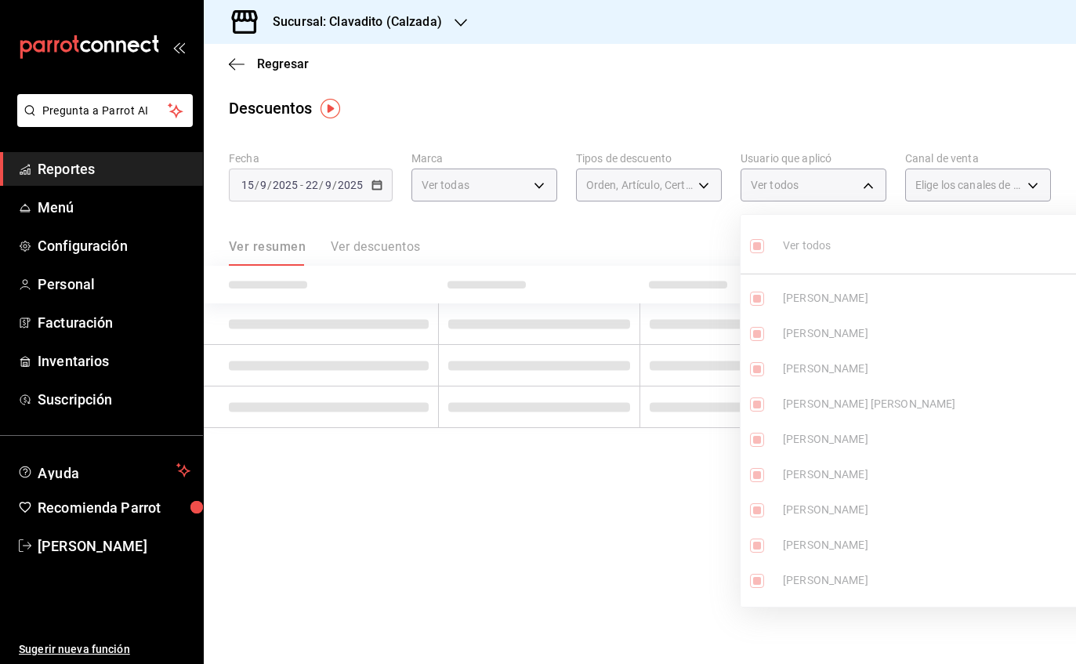
checkbox input "true"
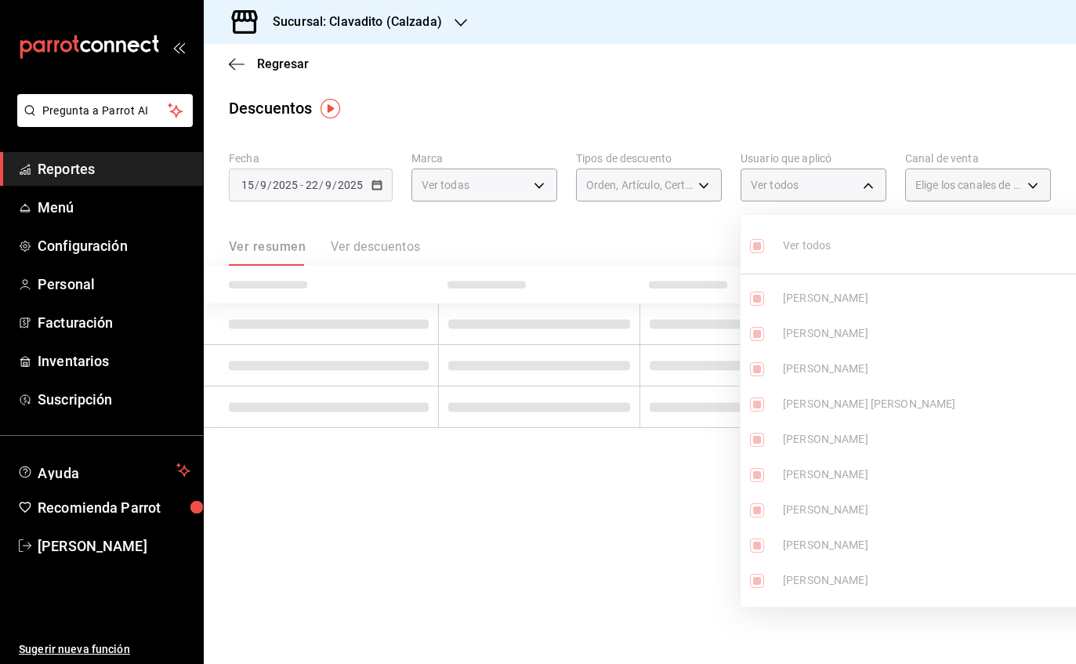
checkbox input "true"
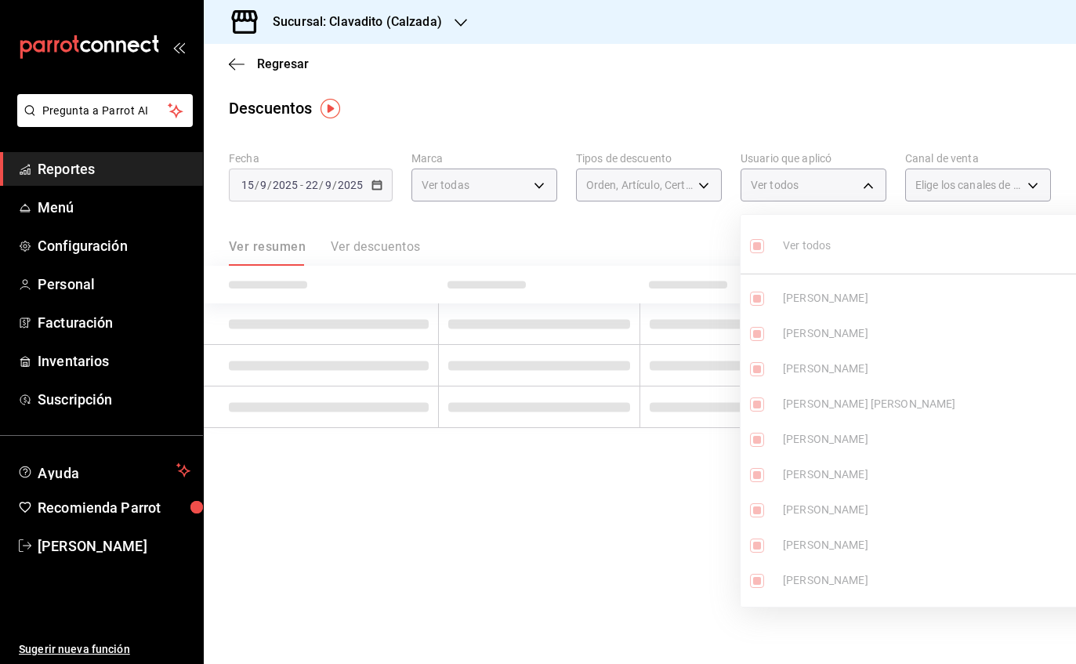
checkbox input "true"
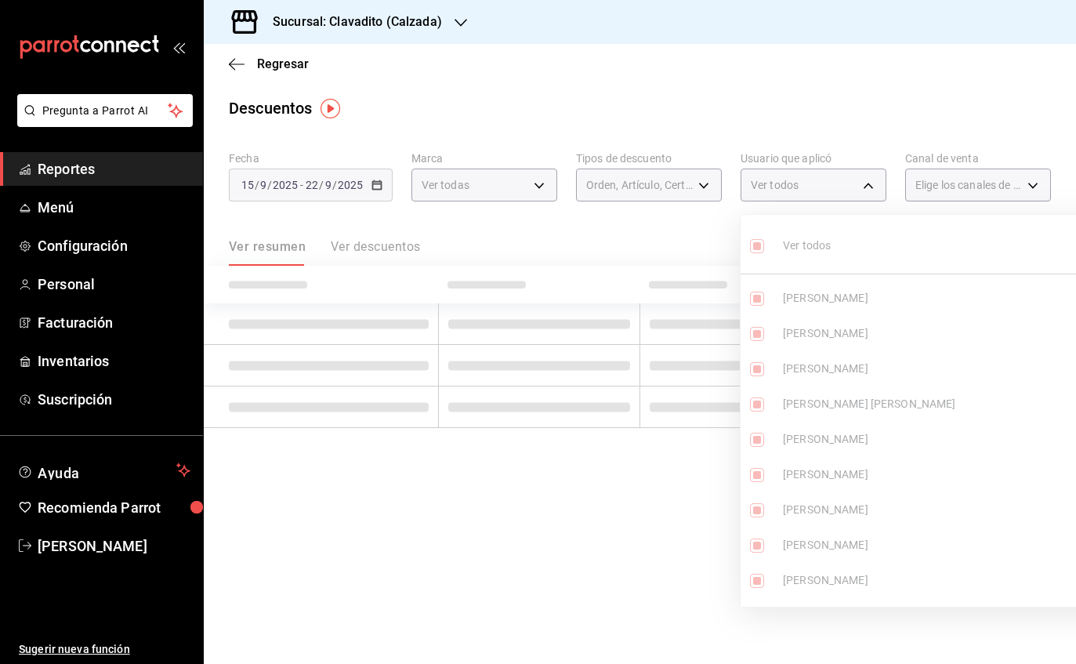
checkbox input "true"
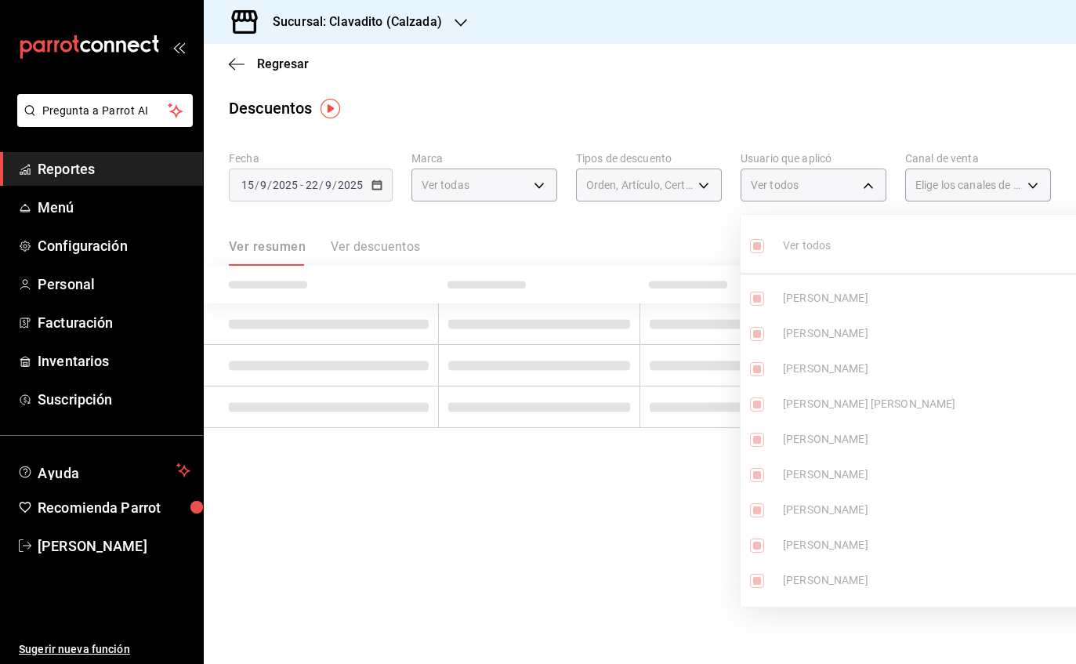
checkbox input "true"
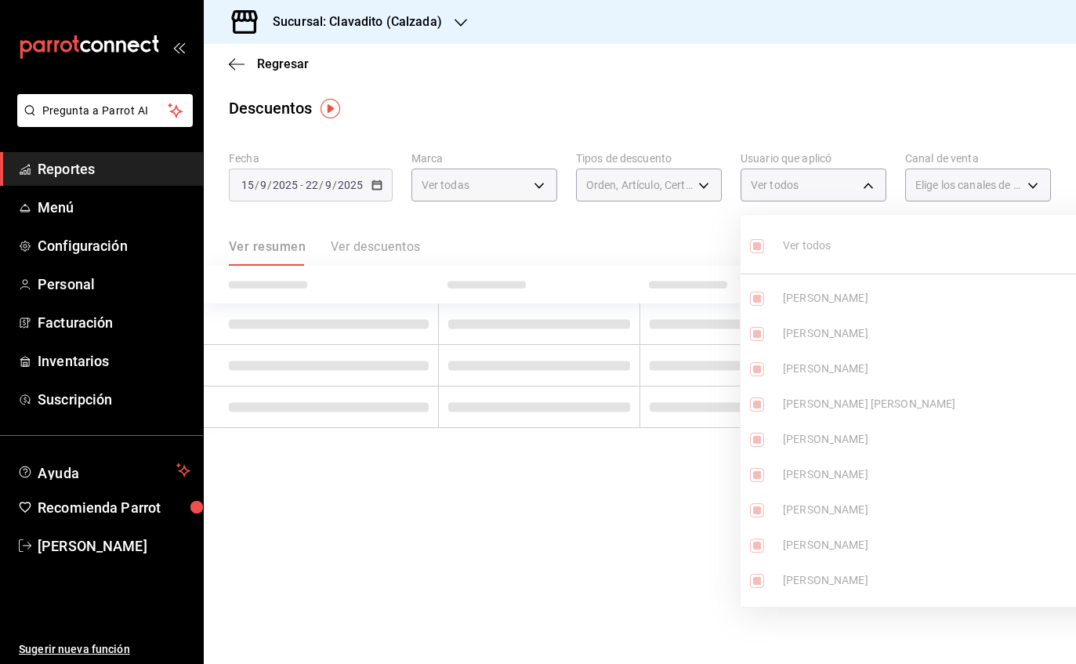
checkbox input "true"
click at [762, 250] on ul "Ver todos [PERSON_NAME] [PERSON_NAME] [PERSON_NAME] [PERSON_NAME] [PERSON_NAME]…" at bounding box center [935, 411] width 391 height 392
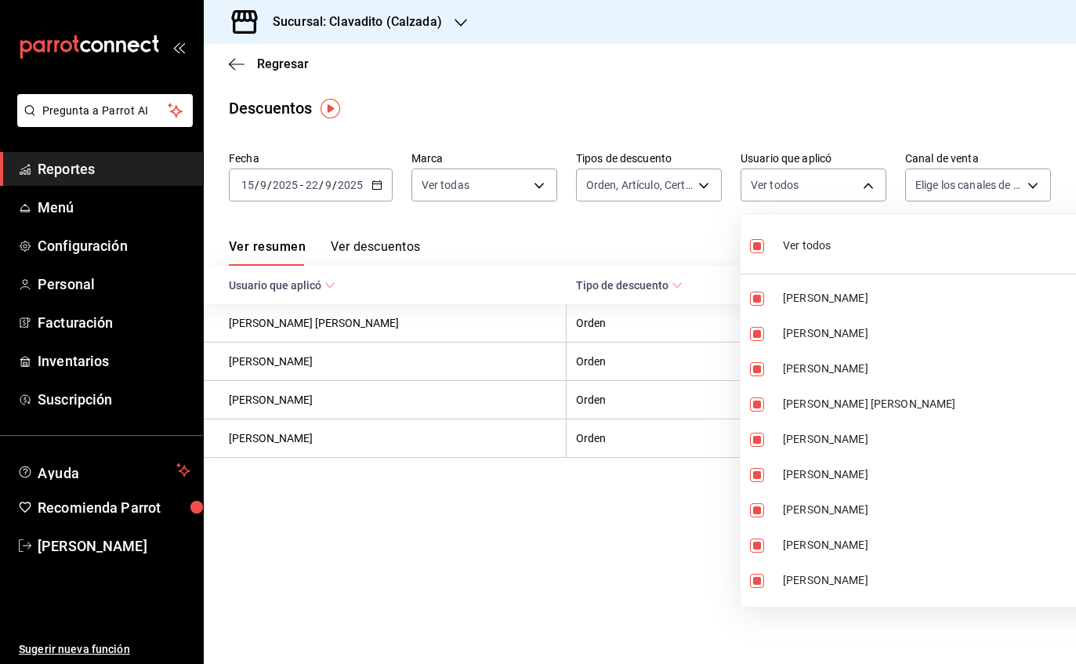
click at [952, 61] on div at bounding box center [538, 332] width 1076 height 664
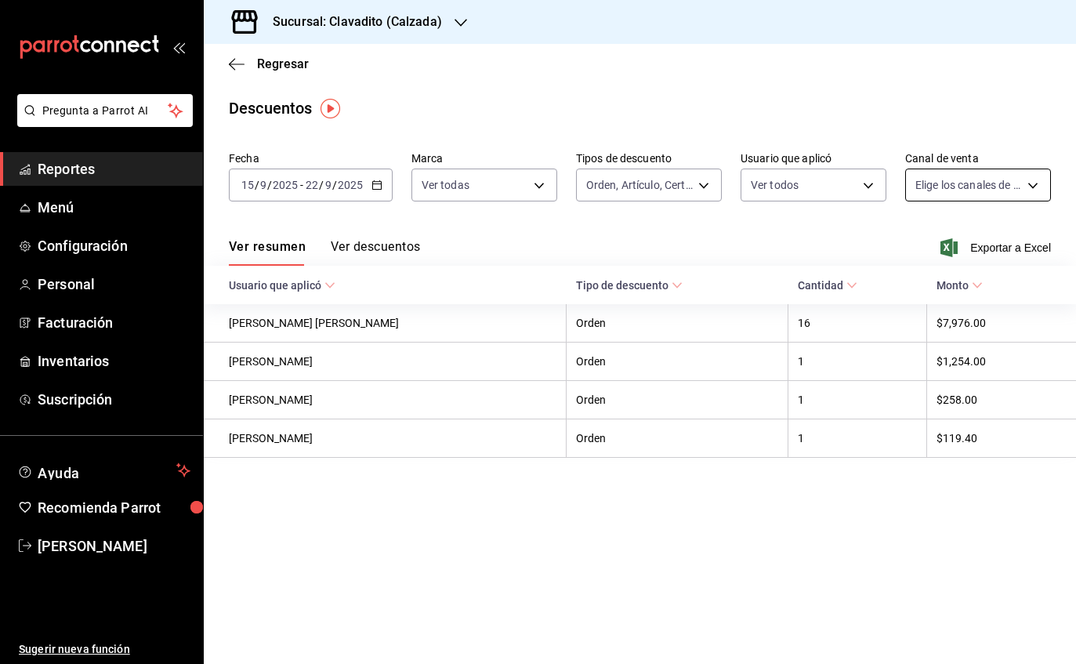
click at [1018, 183] on body "Pregunta a Parrot AI Reportes Menú Configuración Personal Facturación Inventari…" at bounding box center [538, 332] width 1076 height 664
click at [922, 241] on input "checkbox" at bounding box center [922, 246] width 14 height 14
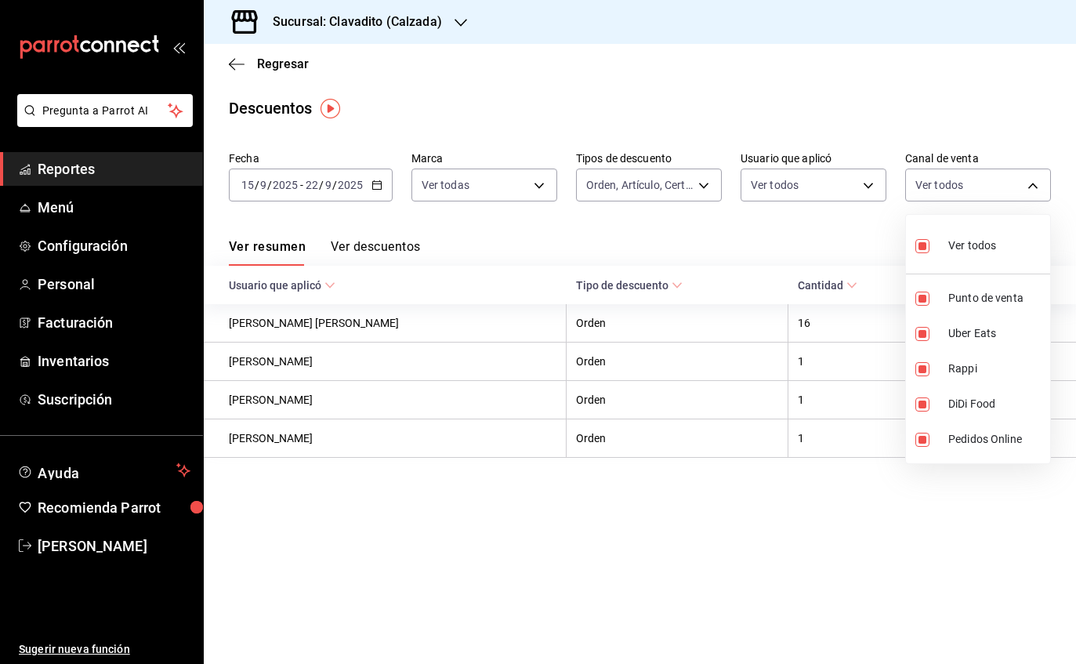
click at [996, 99] on div at bounding box center [538, 332] width 1076 height 664
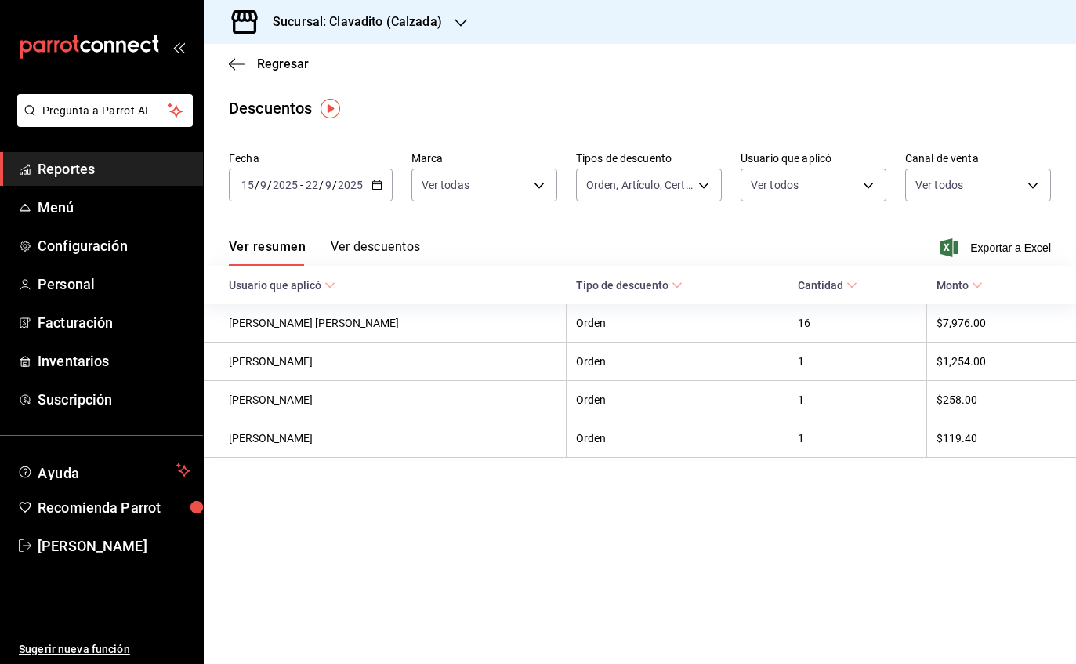
click at [367, 241] on button "Ver descuentos" at bounding box center [375, 252] width 89 height 27
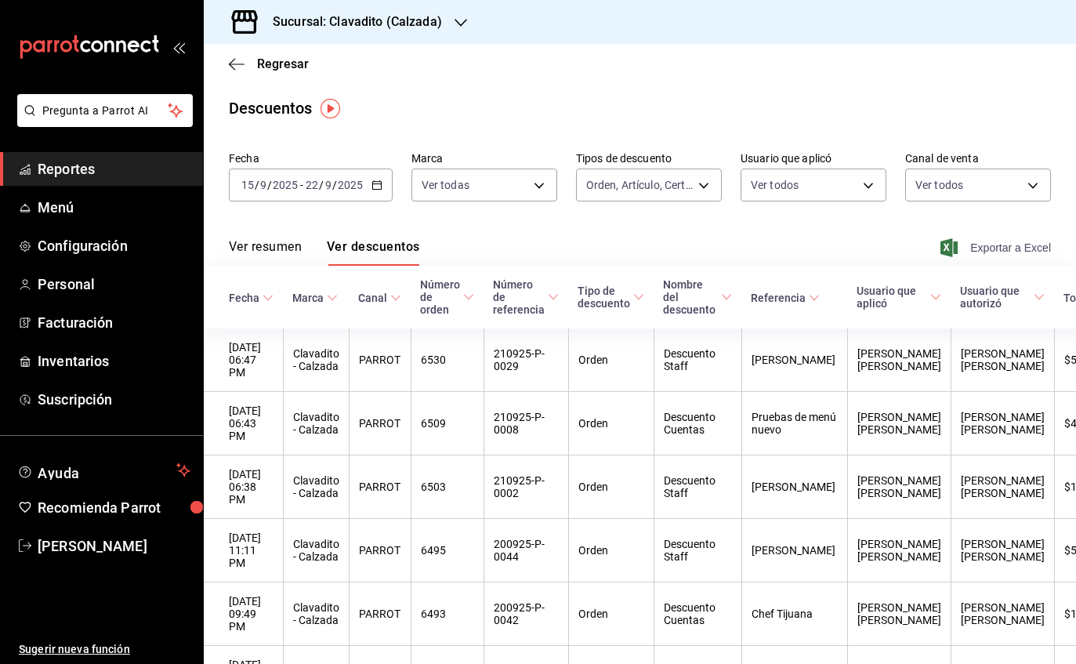
click at [999, 241] on span "Exportar a Excel" at bounding box center [996, 247] width 107 height 19
click at [341, 29] on h3 "Sucursal: Clavadito (Calzada)" at bounding box center [351, 22] width 182 height 19
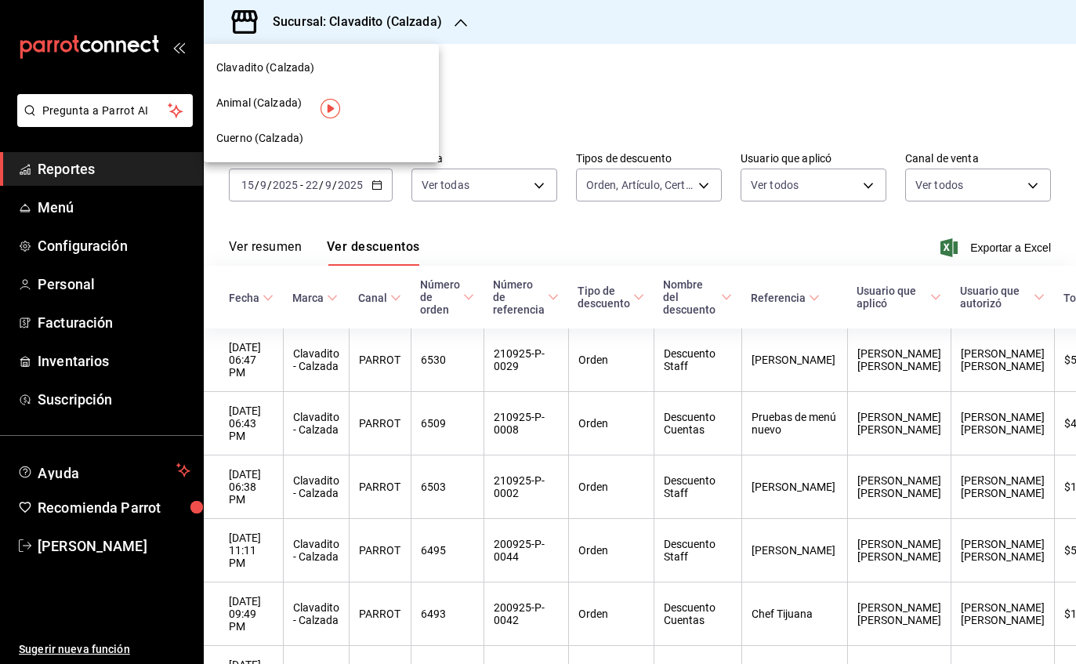
click at [244, 104] on span "Animal (Calzada)" at bounding box center [258, 103] width 85 height 16
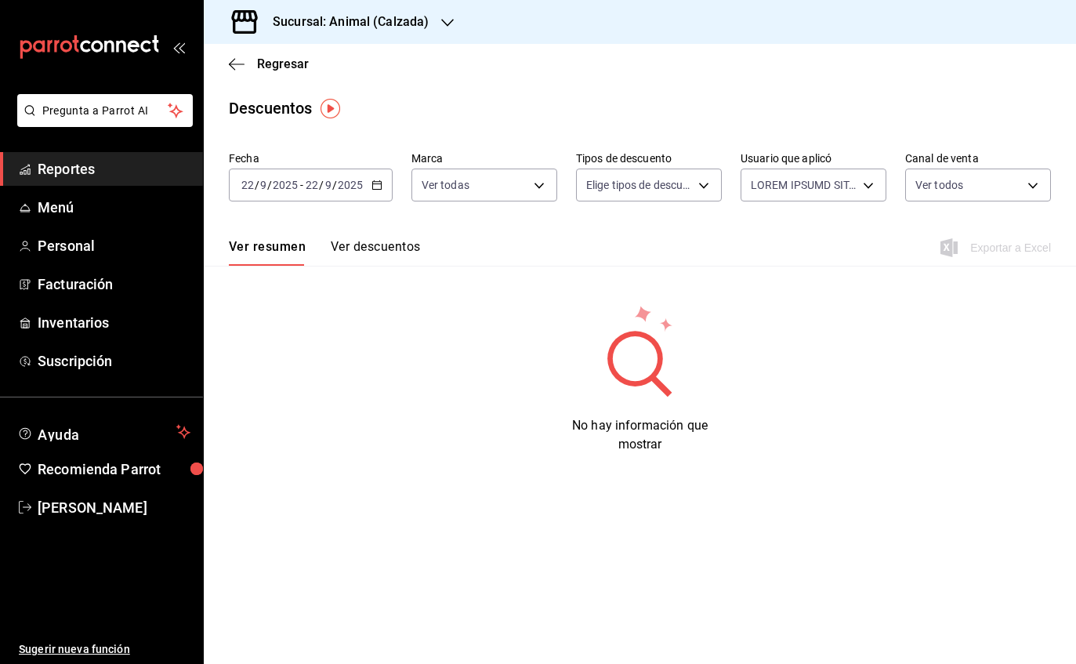
click at [292, 191] on input "2025" at bounding box center [285, 185] width 27 height 13
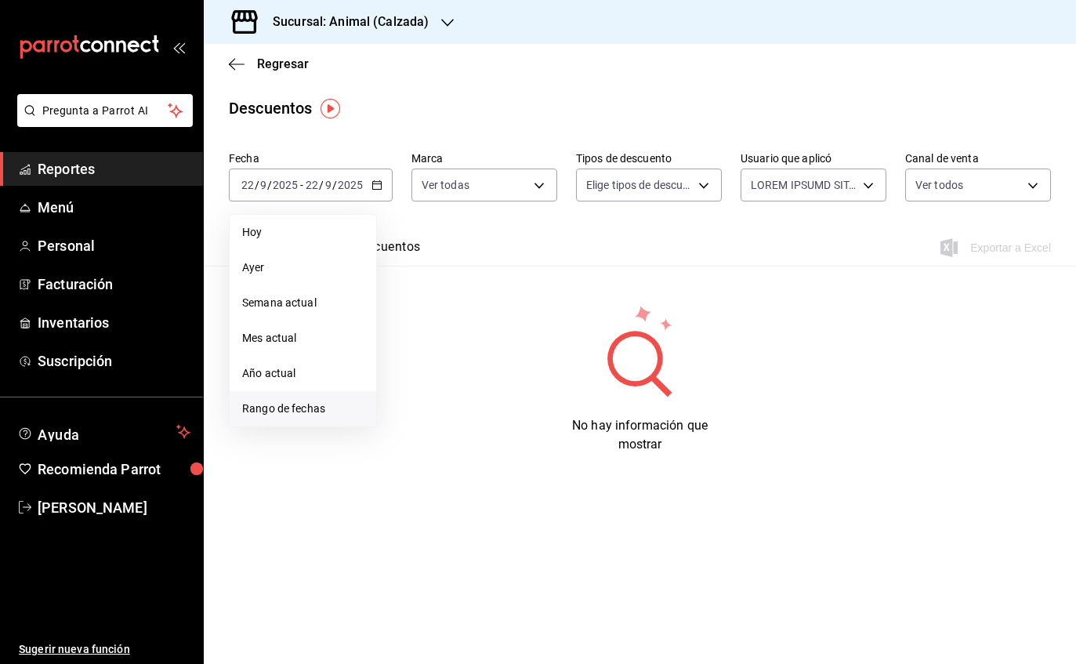
click at [266, 400] on span "Rango de fechas" at bounding box center [302, 408] width 121 height 16
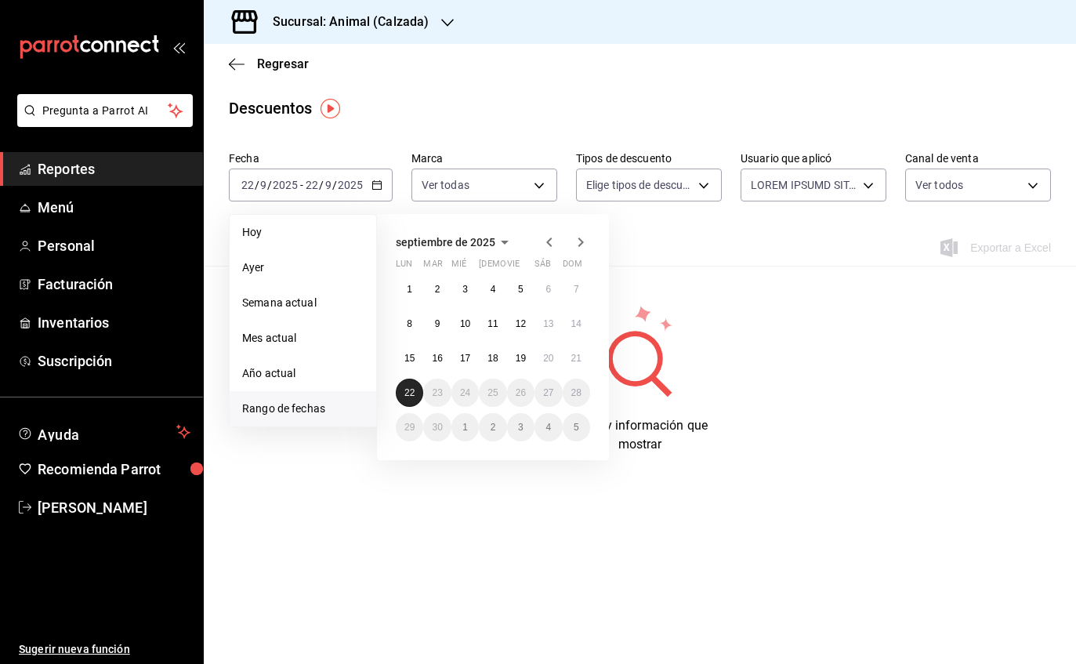
click at [399, 400] on button "22" at bounding box center [409, 392] width 27 height 28
click at [404, 354] on abbr "15" at bounding box center [409, 358] width 10 height 11
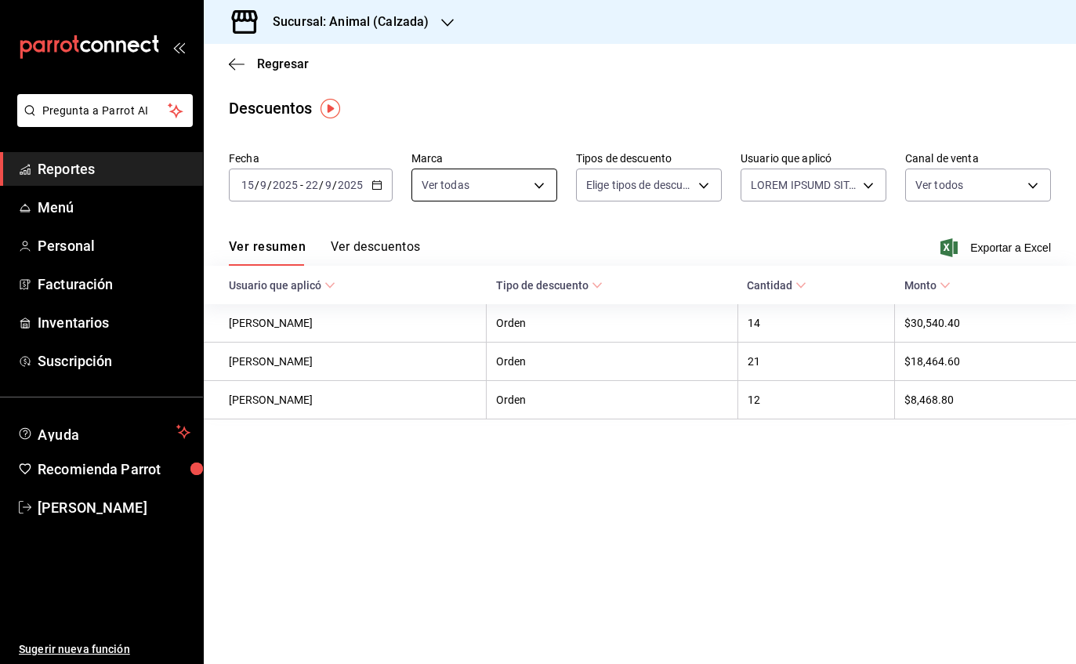
click at [526, 193] on body "Pregunta a Parrot AI Reportes Menú Personal Facturación Inventarios Suscripción…" at bounding box center [538, 332] width 1076 height 664
click at [416, 300] on li "Animal (Calzada)" at bounding box center [483, 297] width 144 height 35
click at [684, 194] on div at bounding box center [538, 332] width 1076 height 664
click at [707, 191] on body "Pregunta a Parrot AI Reportes Menú Personal Facturación Inventarios Suscripción…" at bounding box center [538, 332] width 1076 height 664
click at [640, 237] on span "Orden" at bounding box center [666, 237] width 103 height 16
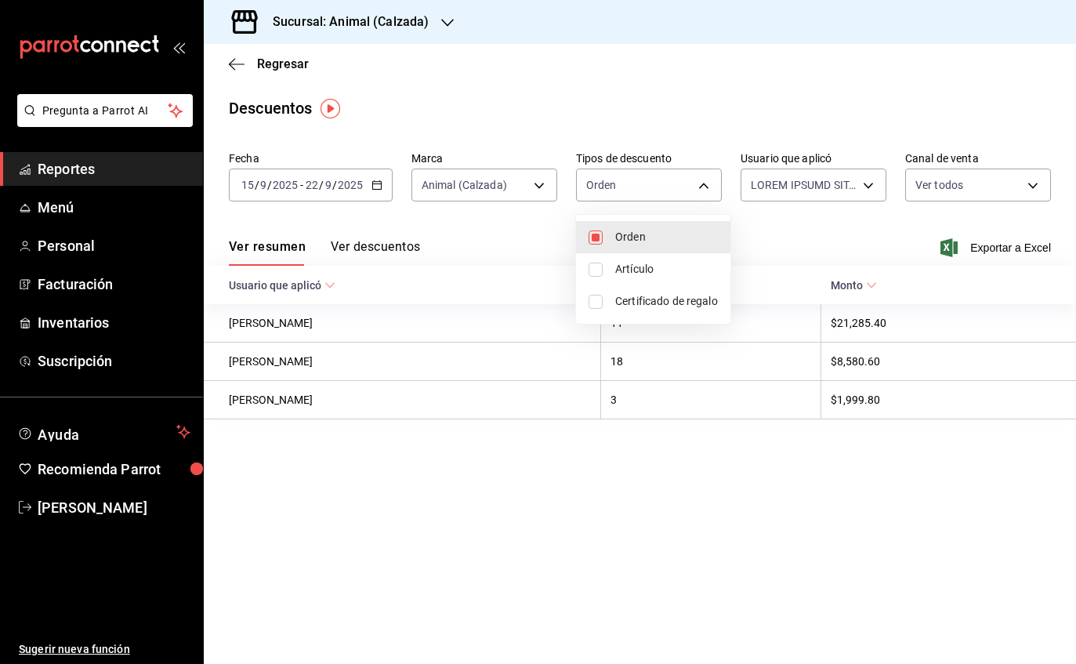
click at [601, 268] on input "checkbox" at bounding box center [595, 269] width 14 height 14
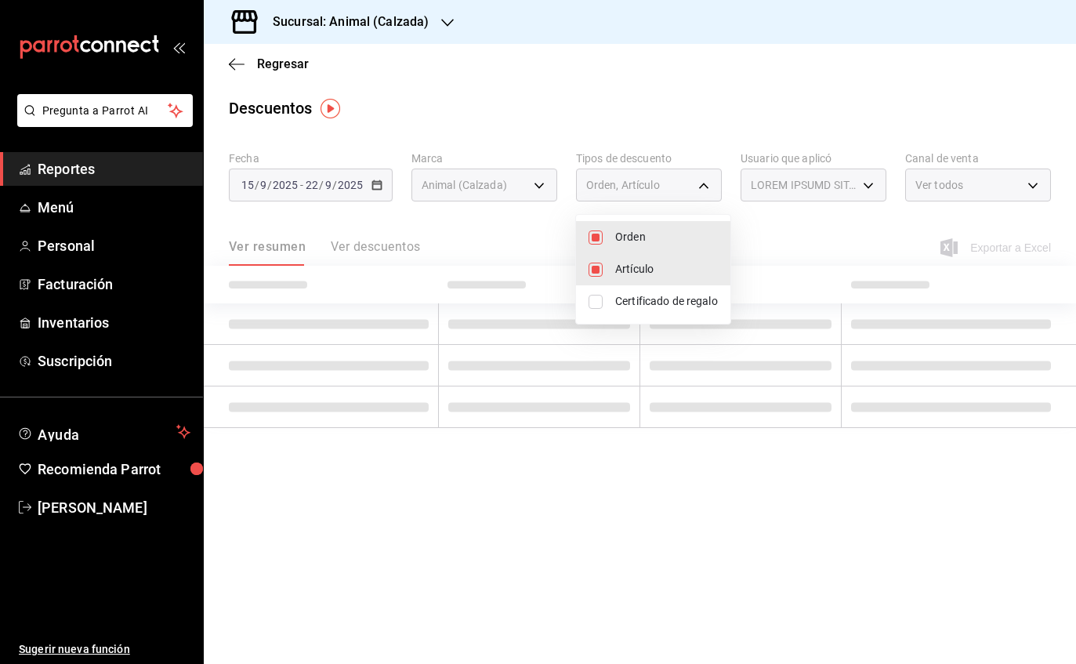
click at [602, 293] on li "Certificado de regalo" at bounding box center [653, 301] width 154 height 32
click at [596, 306] on input "checkbox" at bounding box center [595, 302] width 14 height 14
click at [594, 308] on input "checkbox" at bounding box center [595, 302] width 14 height 14
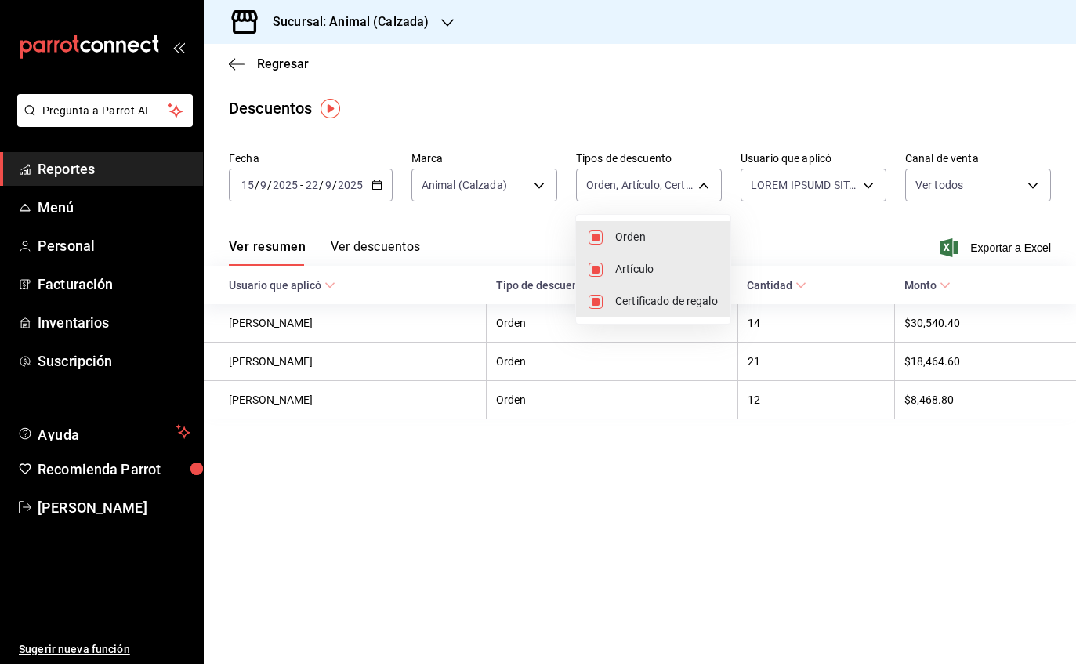
click at [856, 190] on div at bounding box center [538, 332] width 1076 height 664
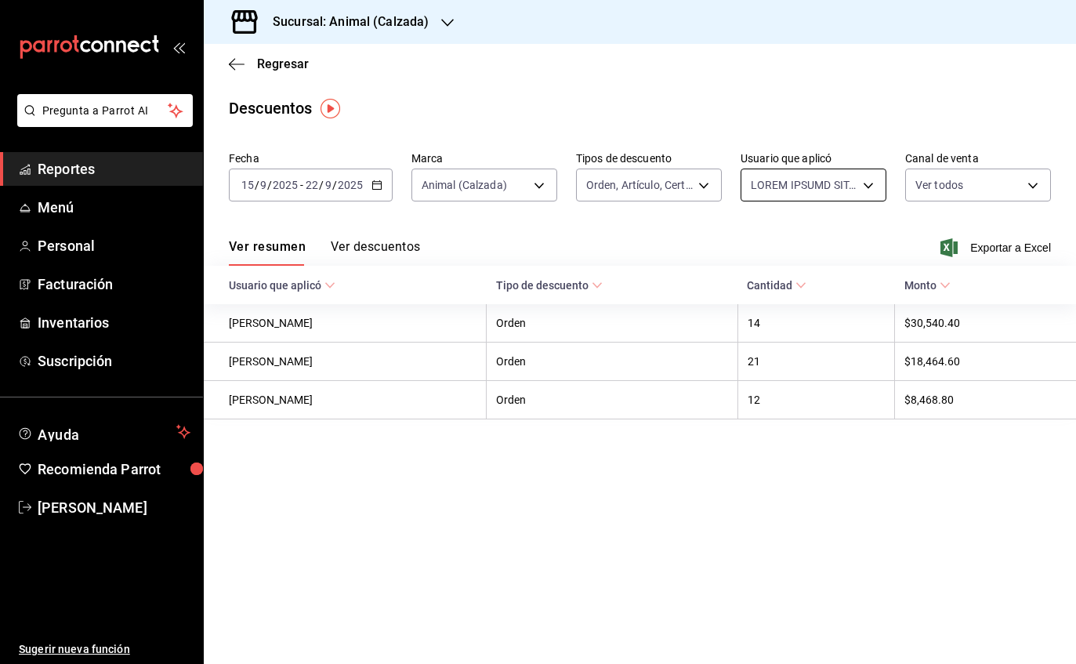
click at [853, 183] on body "Pregunta a Parrot AI Reportes Menú Personal Facturación Inventarios Suscripción…" at bounding box center [538, 332] width 1076 height 664
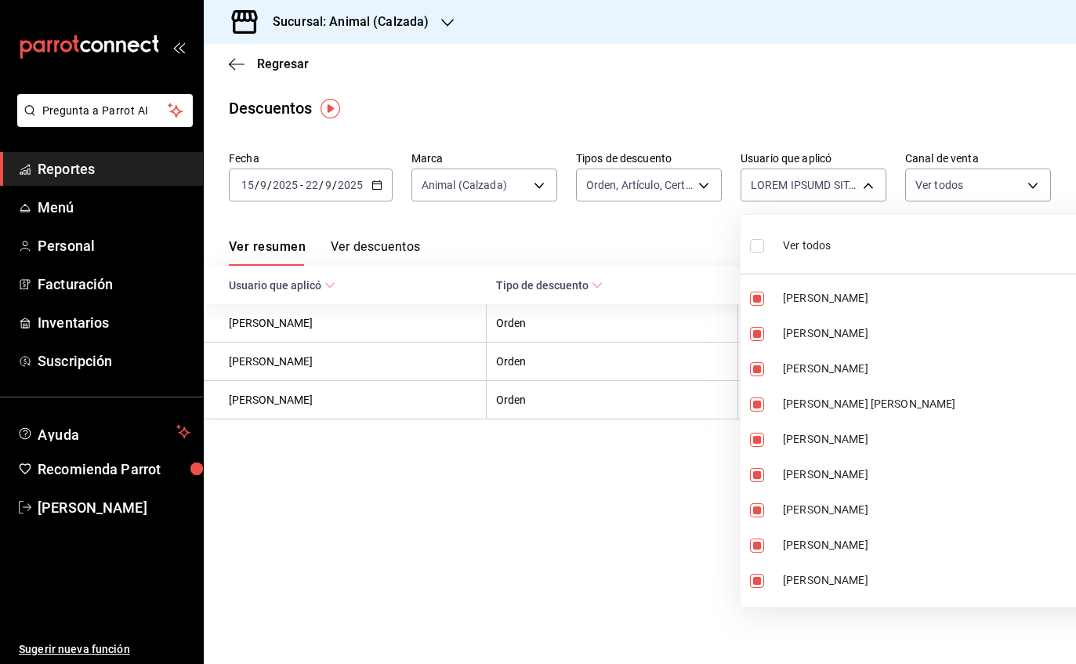
click at [856, 197] on div at bounding box center [538, 332] width 1076 height 664
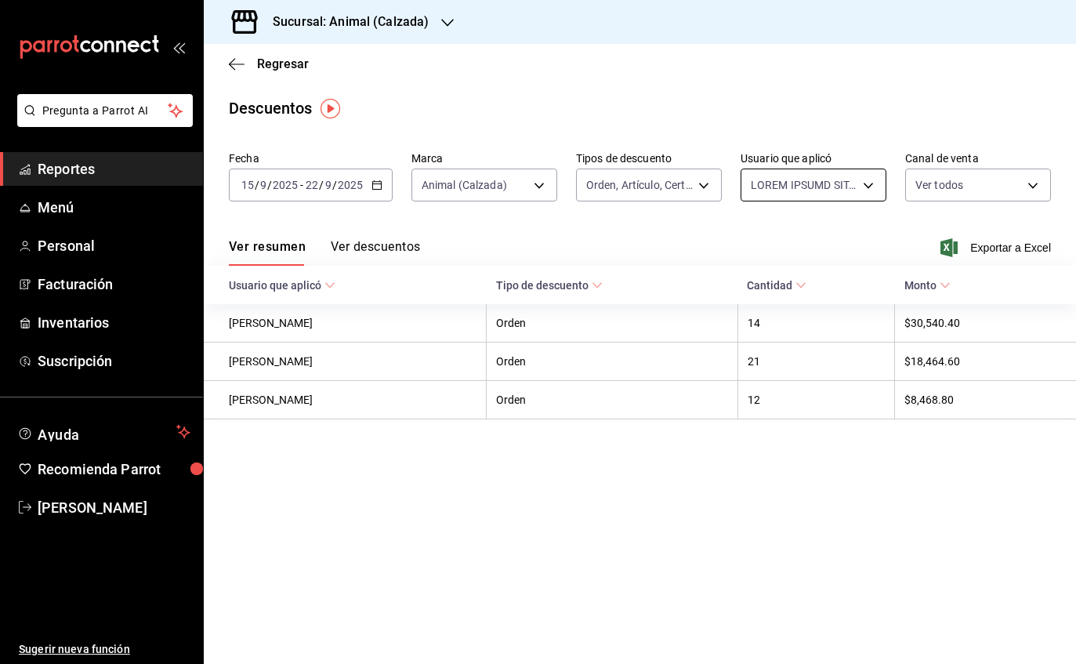
click at [836, 199] on body "Pregunta a Parrot AI Reportes Menú Personal Facturación Inventarios Suscripción…" at bounding box center [538, 332] width 1076 height 664
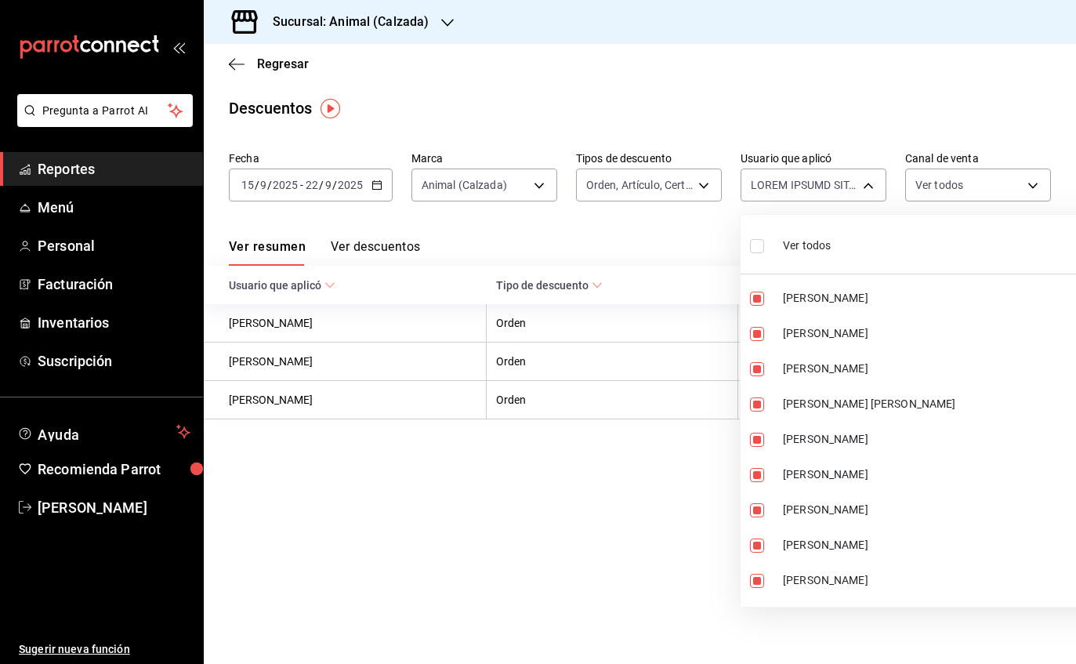
click at [762, 245] on input "checkbox" at bounding box center [757, 246] width 14 height 14
click at [993, 180] on div at bounding box center [538, 332] width 1076 height 664
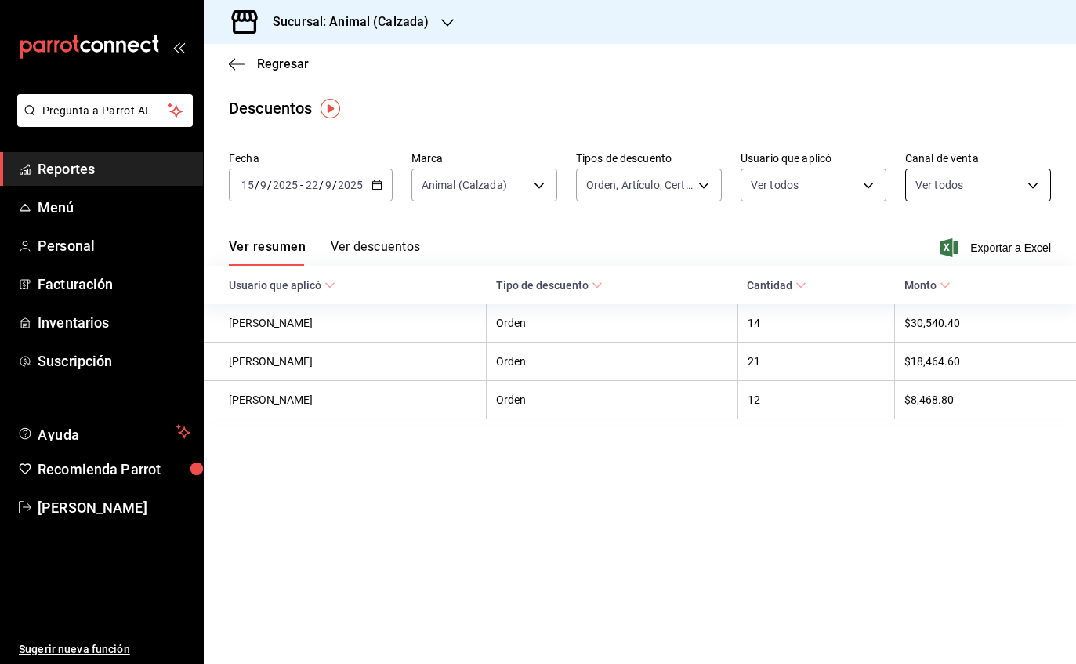
click at [991, 193] on body "Pregunta a Parrot AI Reportes Menú Personal Facturación Inventarios Suscripción…" at bounding box center [538, 332] width 1076 height 664
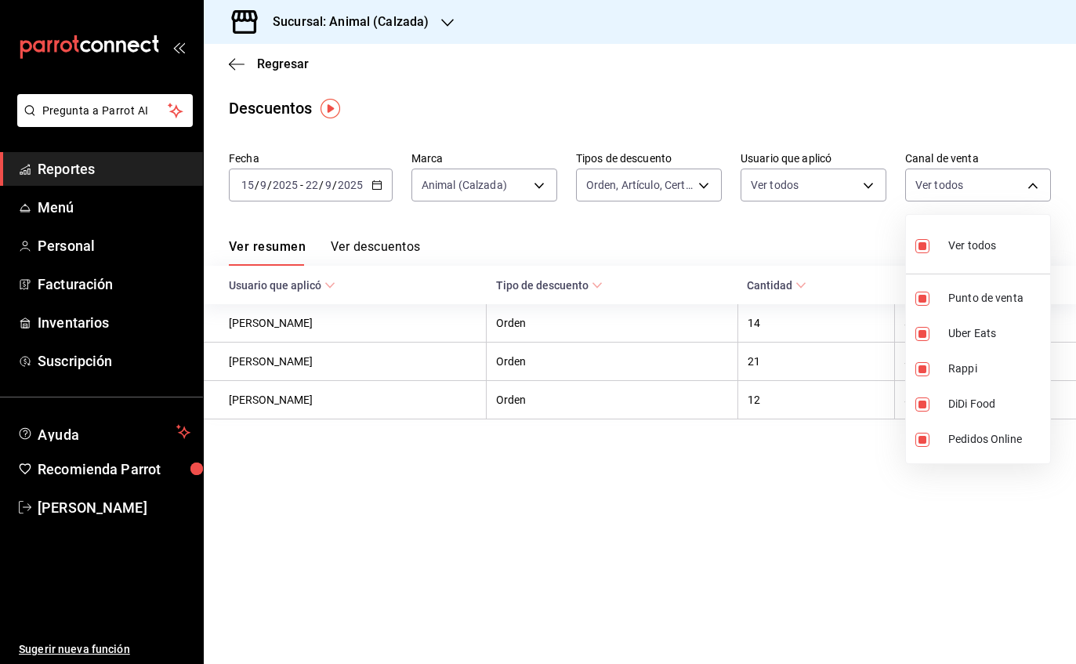
click at [1008, 106] on div at bounding box center [538, 332] width 1076 height 664
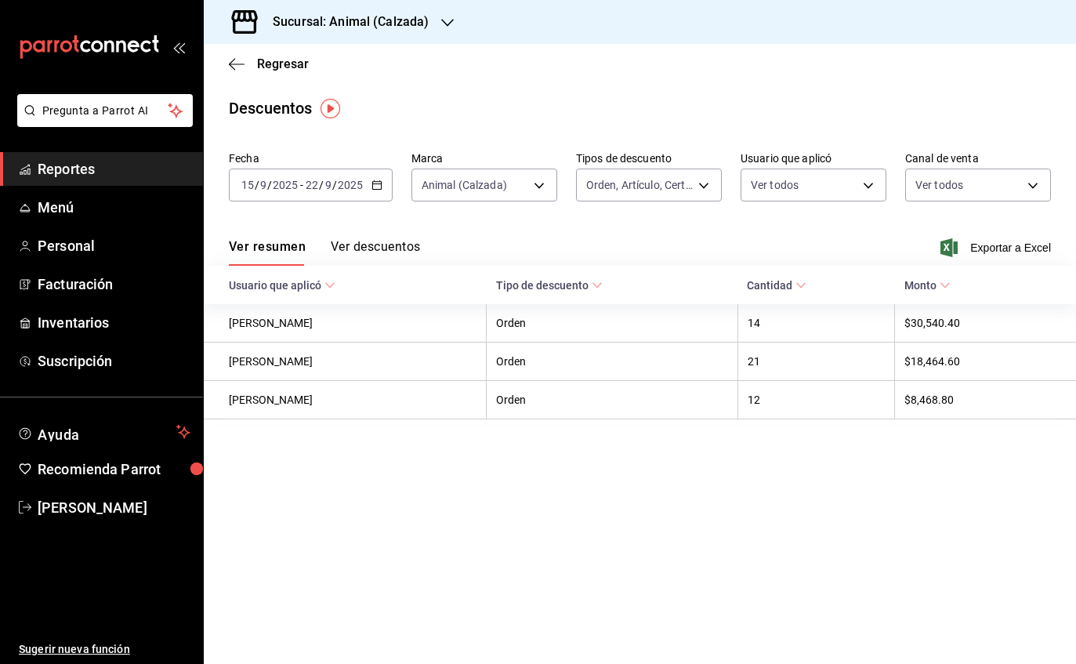
click at [352, 252] on button "Ver descuentos" at bounding box center [375, 252] width 89 height 27
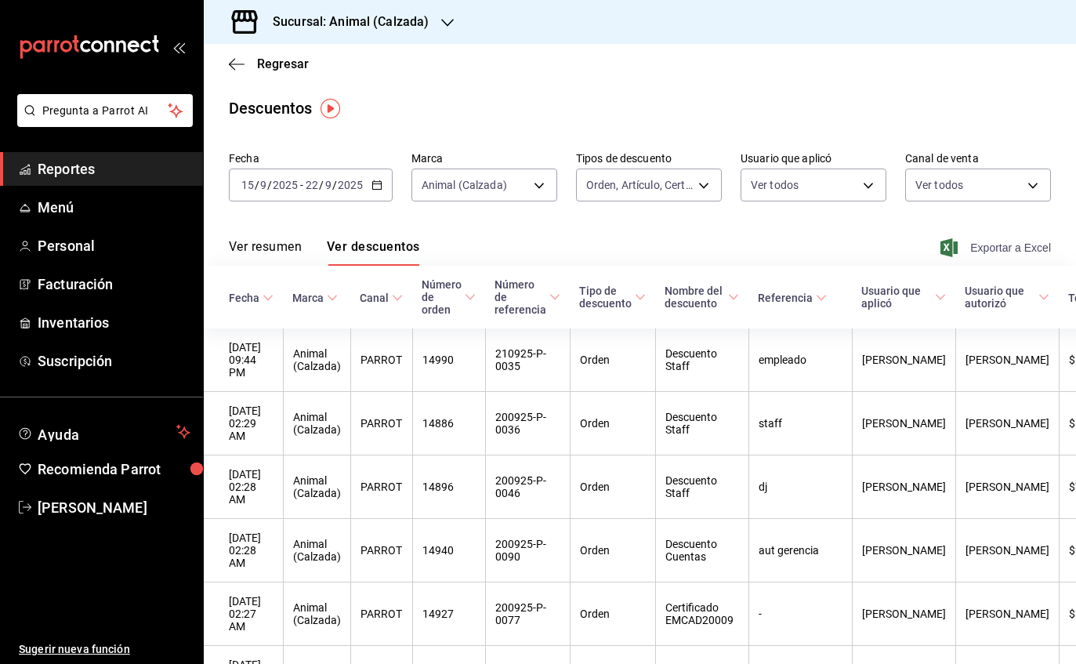
click at [991, 252] on span "Exportar a Excel" at bounding box center [996, 247] width 107 height 19
click at [314, 28] on h3 "Sucursal: Animal (Calzada)" at bounding box center [344, 22] width 168 height 19
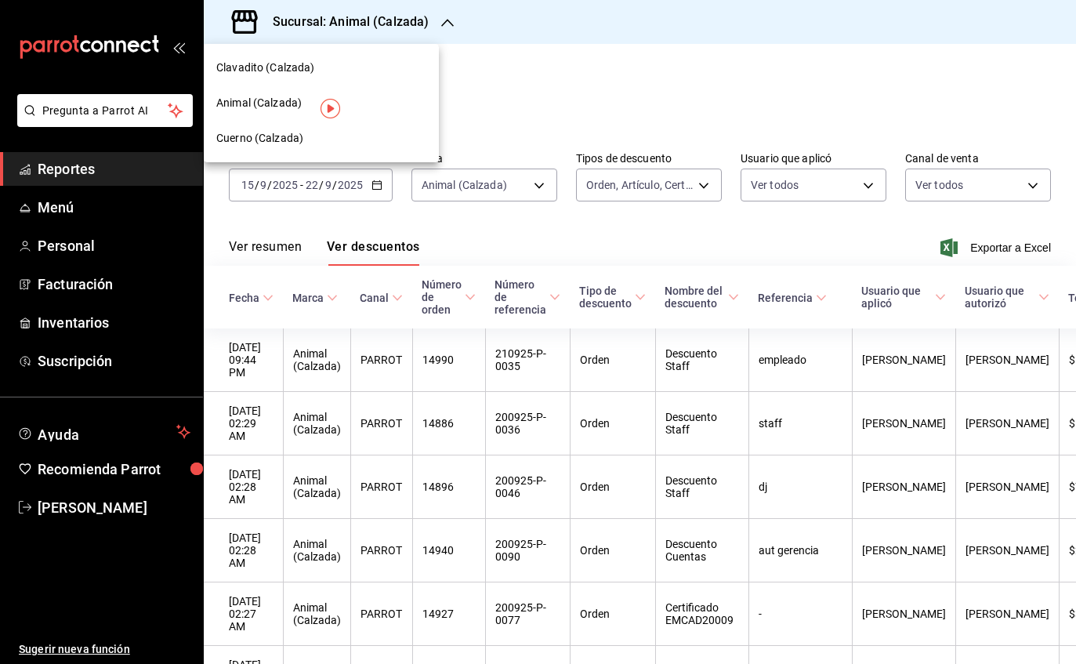
click at [235, 140] on span "Cuerno (Calzada)" at bounding box center [259, 138] width 87 height 16
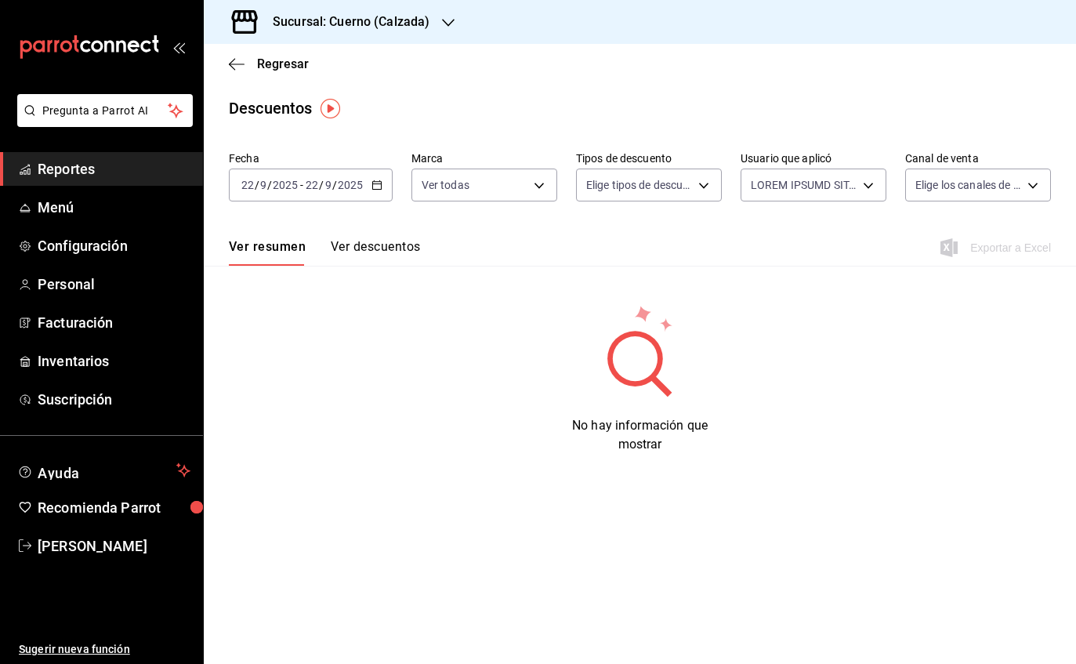
click at [296, 191] on input "2025" at bounding box center [285, 185] width 27 height 13
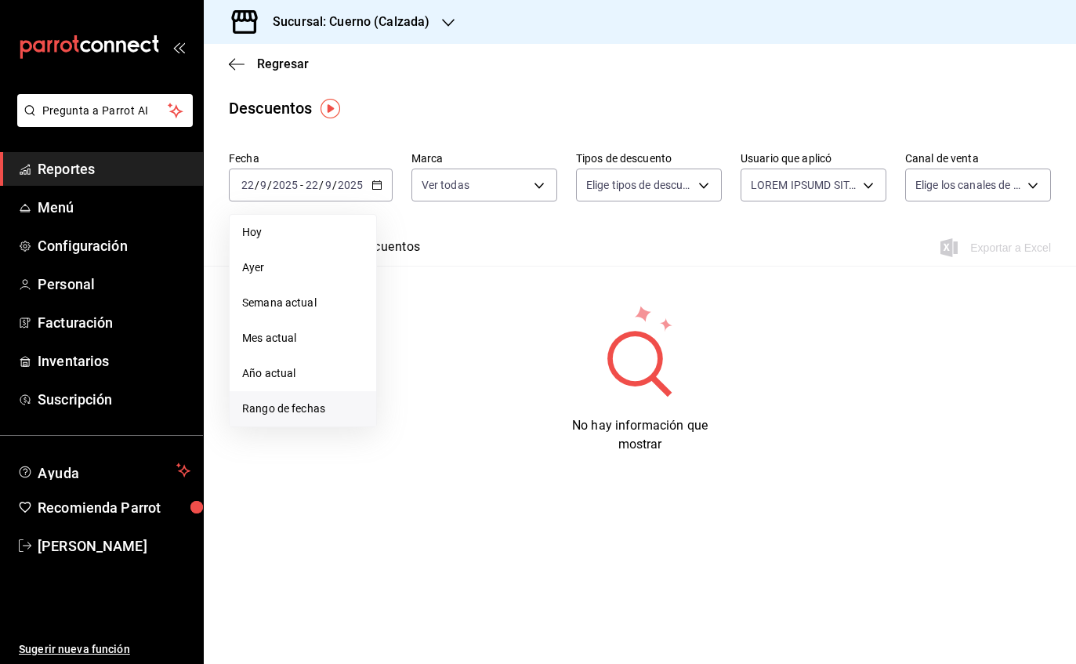
click at [264, 405] on span "Rango de fechas" at bounding box center [302, 408] width 121 height 16
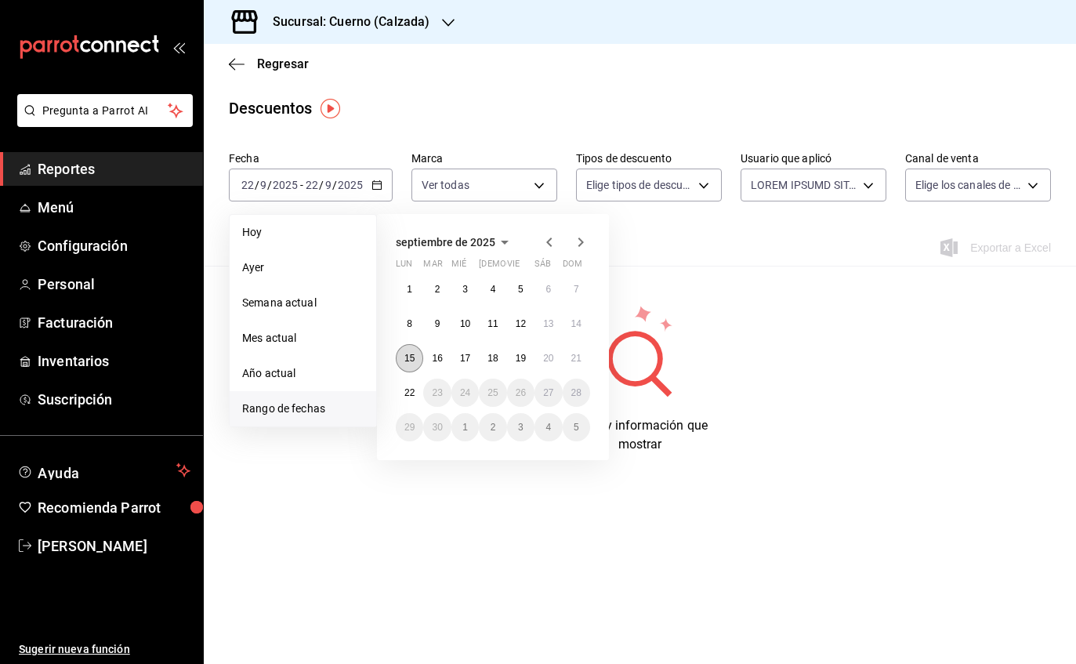
click at [406, 358] on abbr "15" at bounding box center [409, 358] width 10 height 11
click at [400, 396] on button "22" at bounding box center [409, 392] width 27 height 28
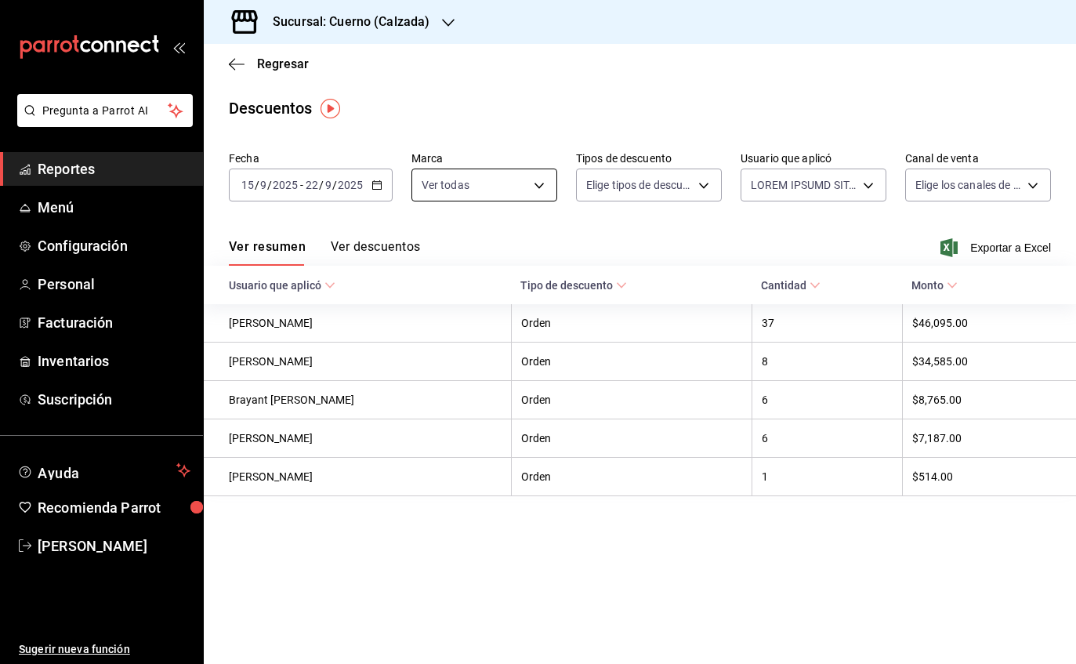
click at [464, 183] on body "Pregunta a Parrot AI Reportes Menú Configuración Personal Facturación Inventari…" at bounding box center [538, 332] width 1076 height 664
click at [424, 293] on input "checkbox" at bounding box center [428, 298] width 14 height 14
click at [689, 197] on div at bounding box center [538, 332] width 1076 height 664
click at [690, 183] on body "Pregunta a Parrot AI Reportes Menú Configuración Personal Facturación Inventari…" at bounding box center [538, 332] width 1076 height 664
click at [642, 233] on span "Orden" at bounding box center [666, 237] width 103 height 16
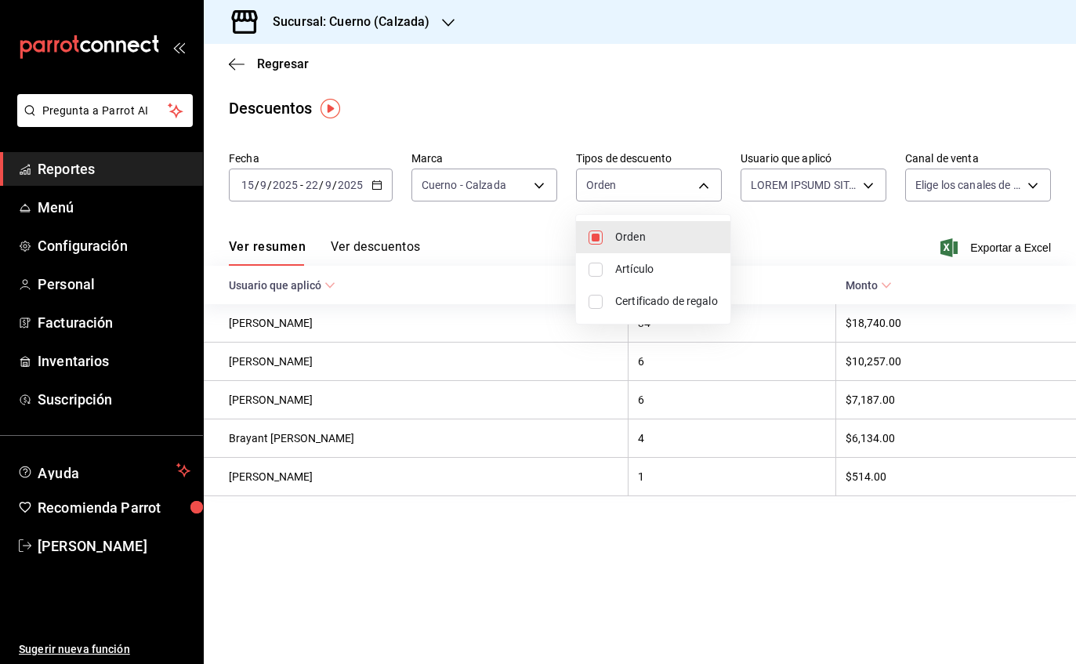
click at [600, 273] on input "checkbox" at bounding box center [595, 269] width 14 height 14
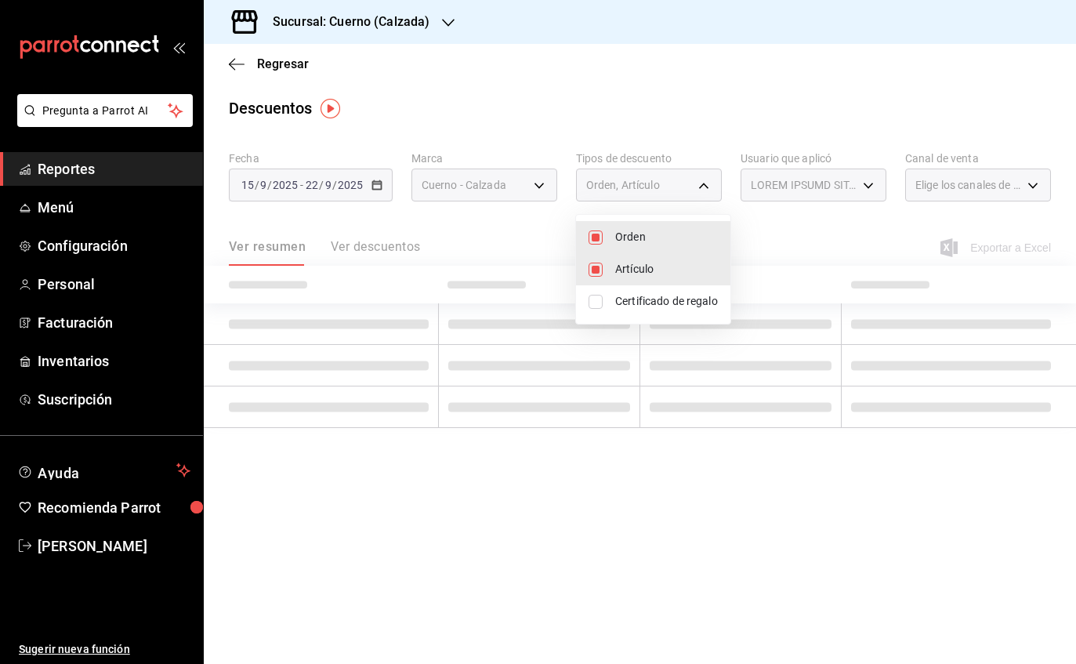
click at [600, 306] on input "checkbox" at bounding box center [595, 302] width 14 height 14
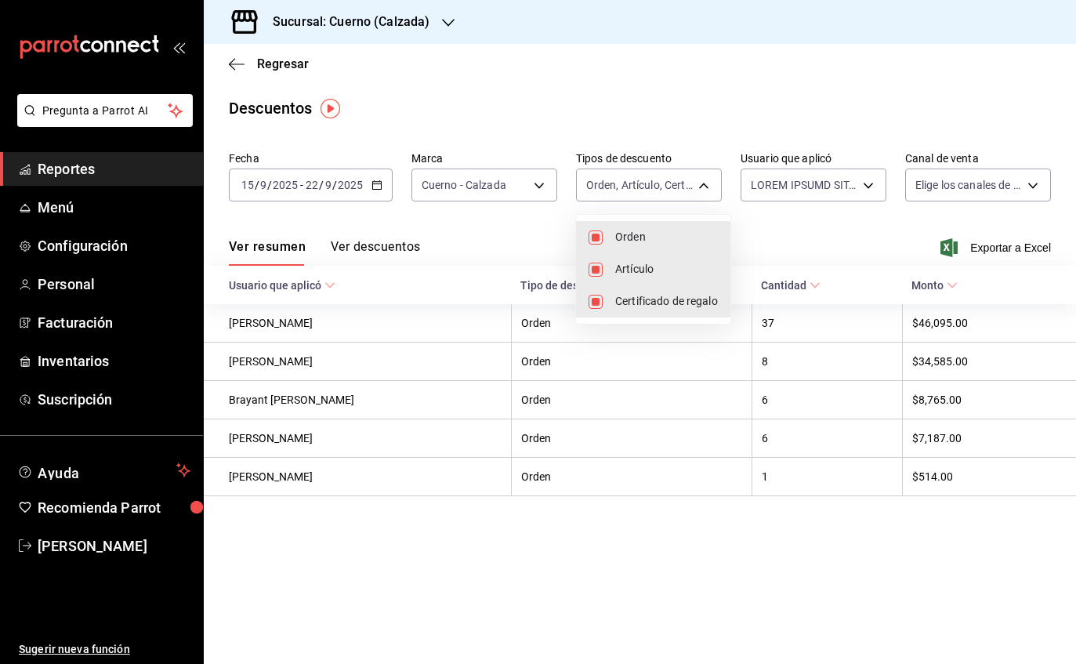
click at [996, 186] on div at bounding box center [538, 332] width 1076 height 664
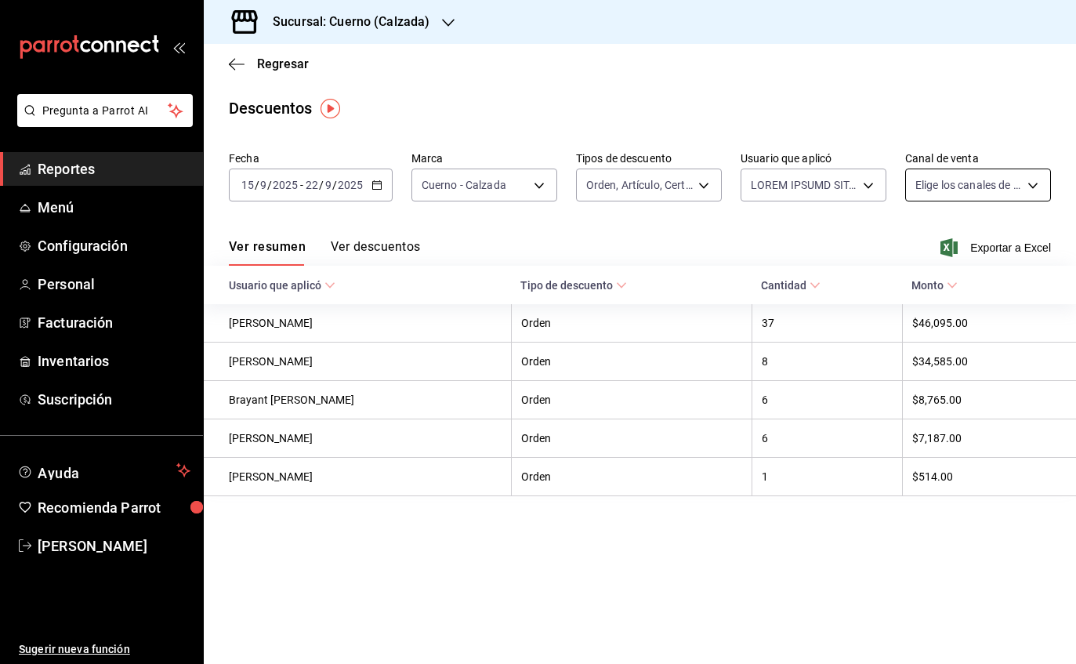
click at [1033, 191] on body "Pregunta a Parrot AI Reportes Menú Configuración Personal Facturación Inventari…" at bounding box center [538, 332] width 1076 height 664
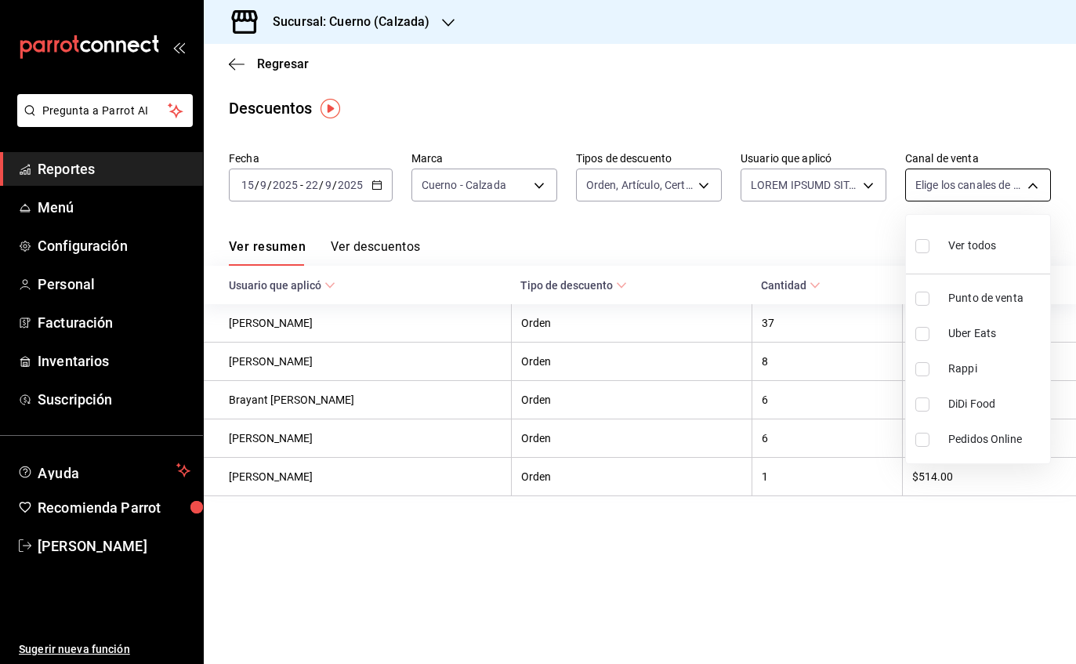
click at [918, 245] on input "checkbox" at bounding box center [922, 246] width 14 height 14
click at [866, 196] on div at bounding box center [538, 332] width 1076 height 664
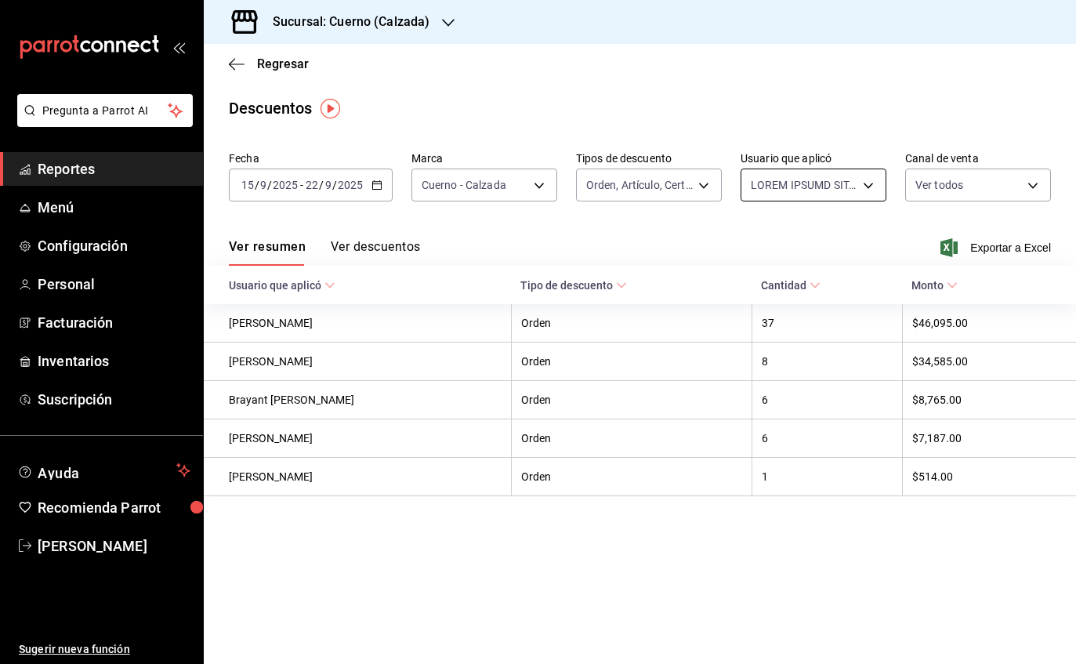
click at [871, 183] on body "Pregunta a Parrot AI Reportes Menú Configuración Personal Facturación Inventari…" at bounding box center [538, 332] width 1076 height 664
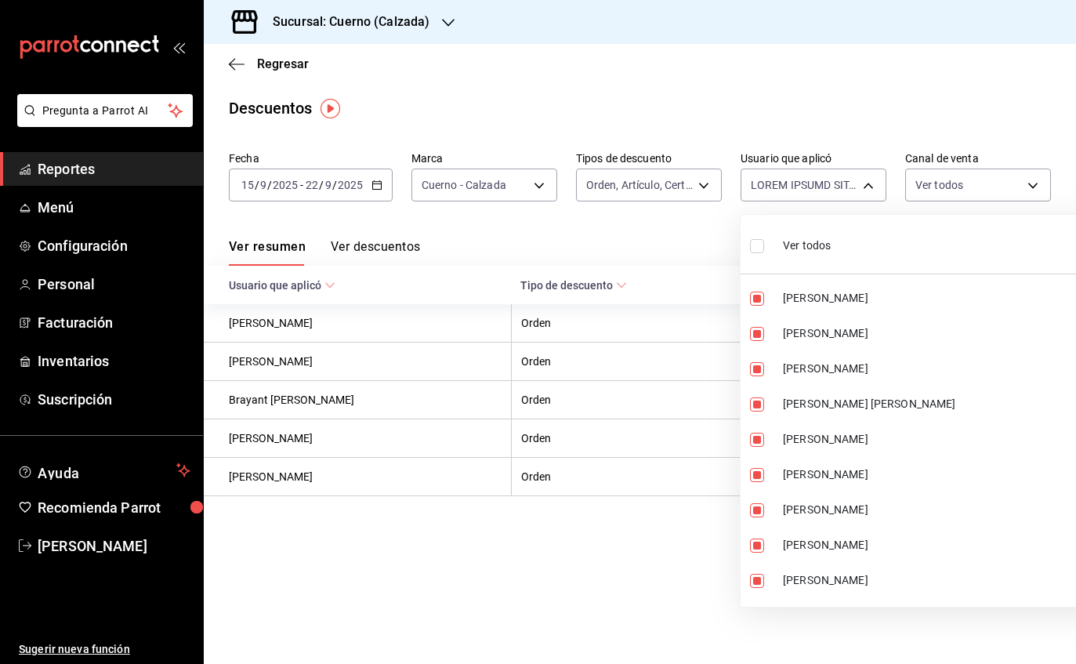
click at [856, 189] on div at bounding box center [538, 332] width 1076 height 664
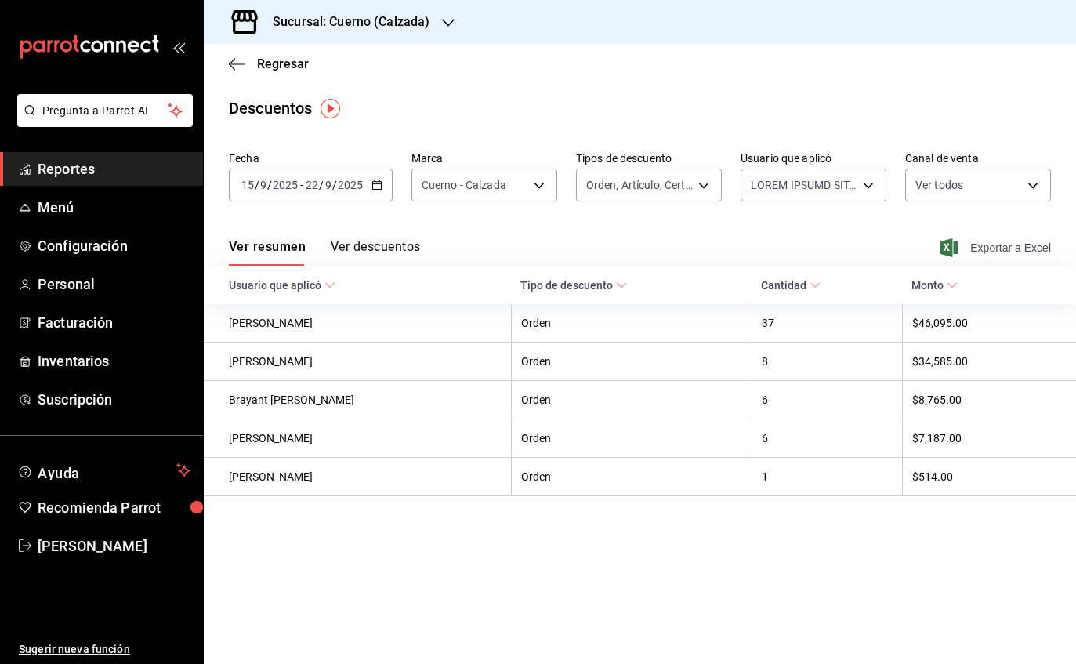
click at [994, 247] on span "Exportar a Excel" at bounding box center [996, 247] width 107 height 19
